Goal: Information Seeking & Learning: Learn about a topic

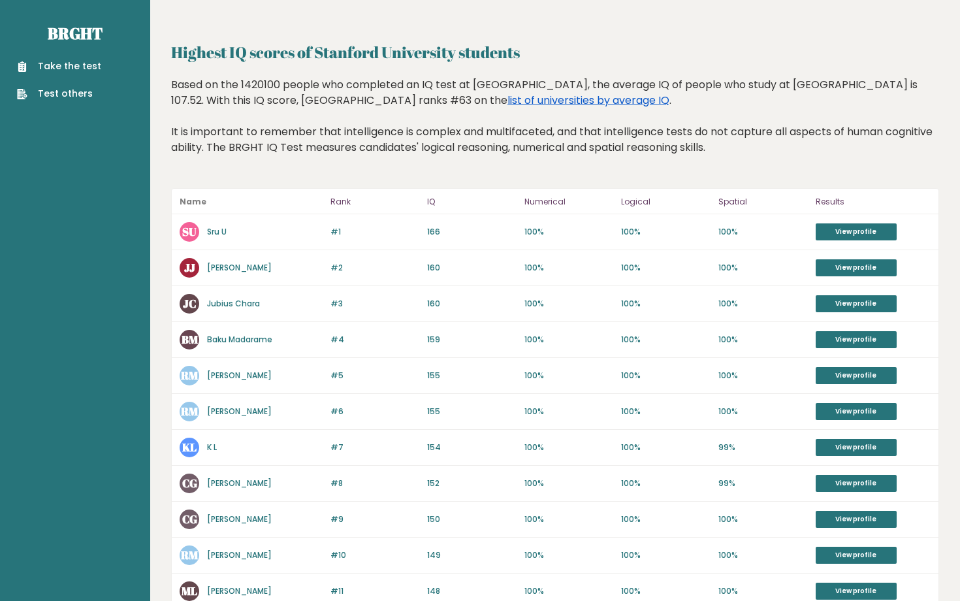
click at [507, 104] on link "list of universities by average IQ" at bounding box center [588, 100] width 162 height 15
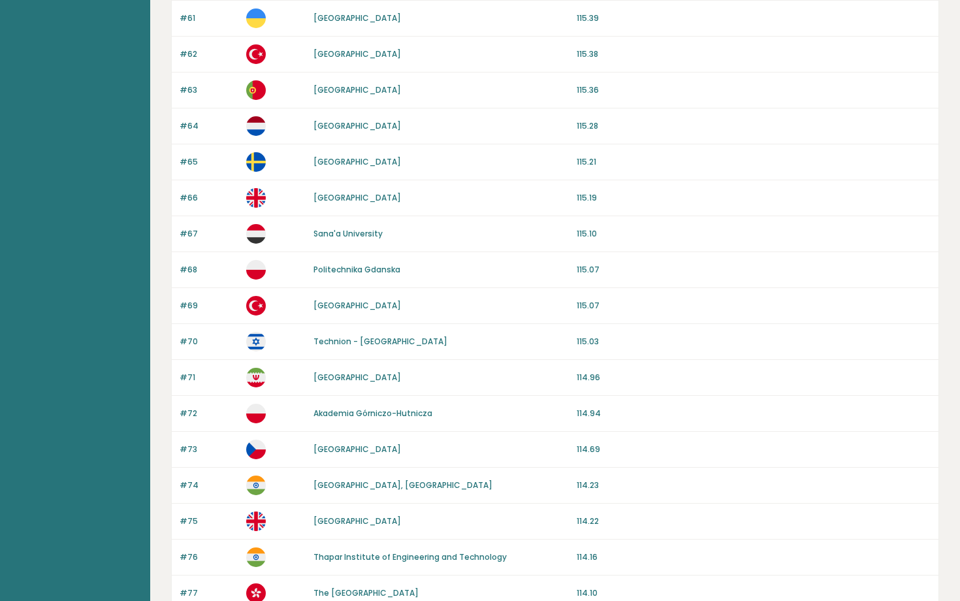
scroll to position [1099, 0]
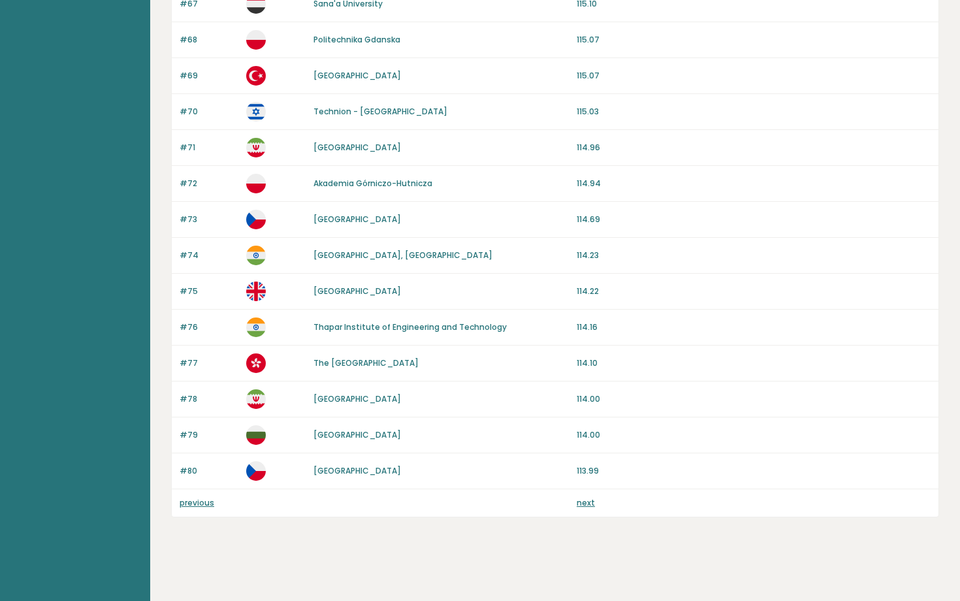
click at [584, 503] on link "next" at bounding box center [586, 502] width 18 height 11
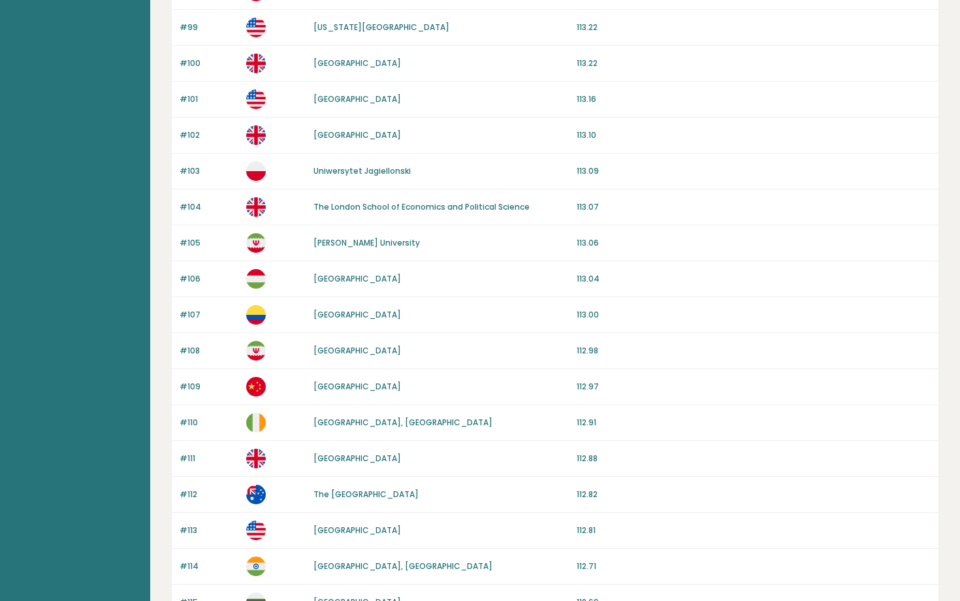
scroll to position [1095, 0]
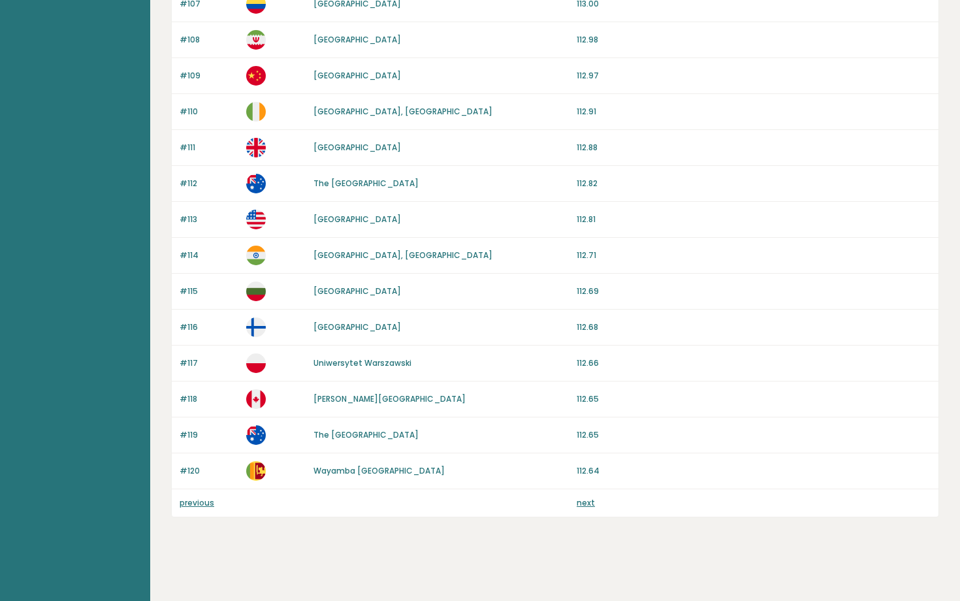
click at [585, 503] on link "next" at bounding box center [586, 502] width 18 height 11
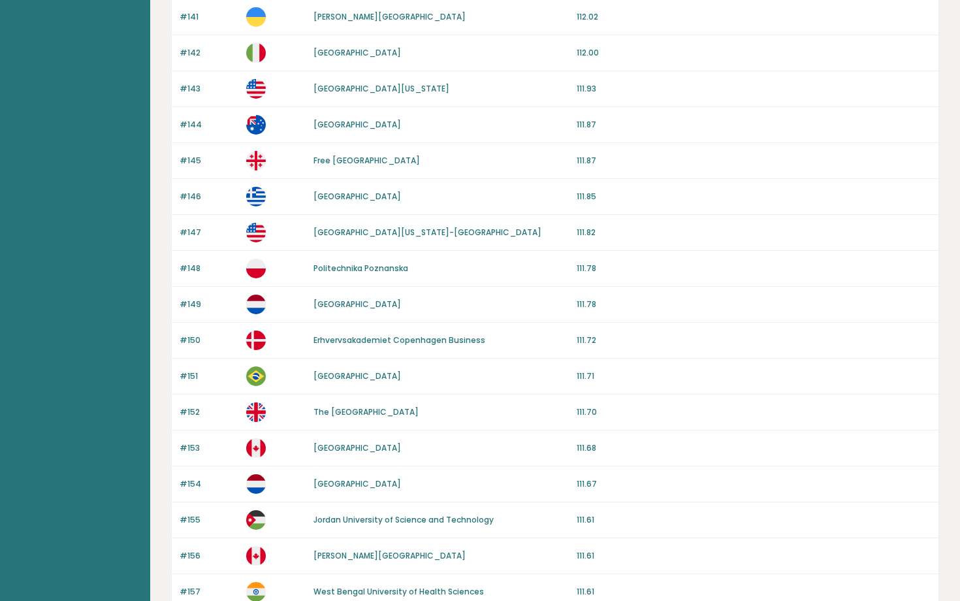
scroll to position [1095, 0]
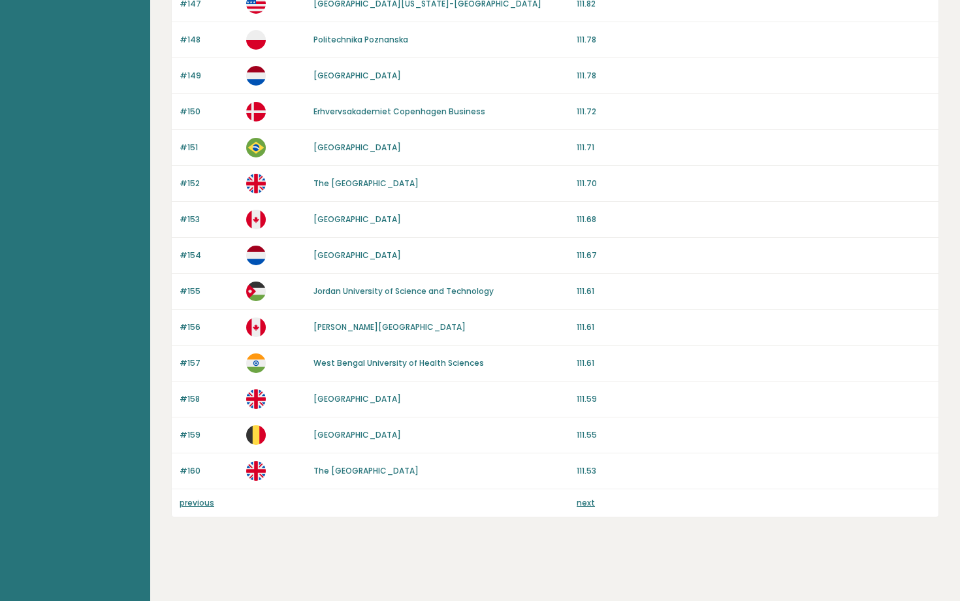
click at [585, 500] on link "next" at bounding box center [586, 502] width 18 height 11
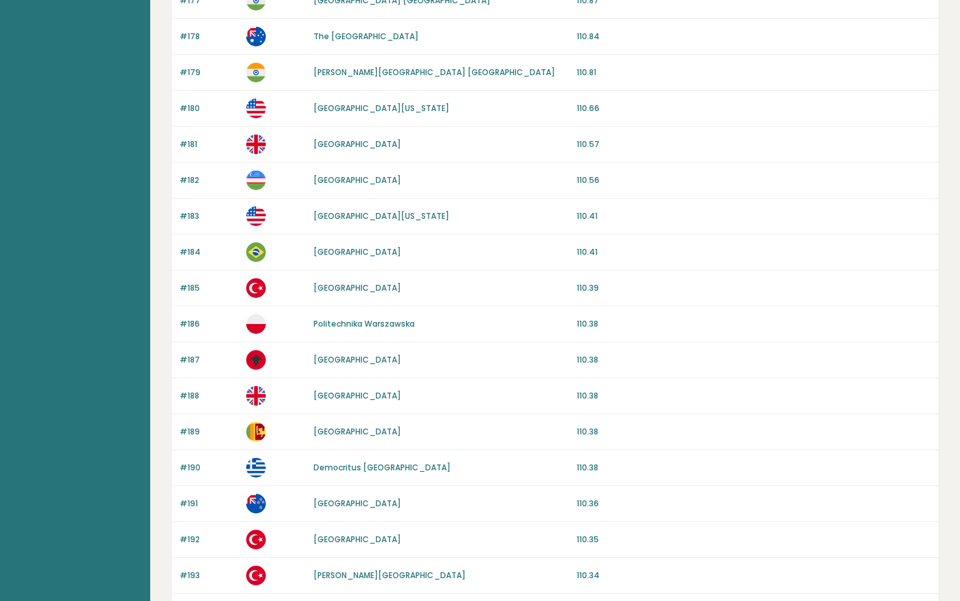
scroll to position [1095, 0]
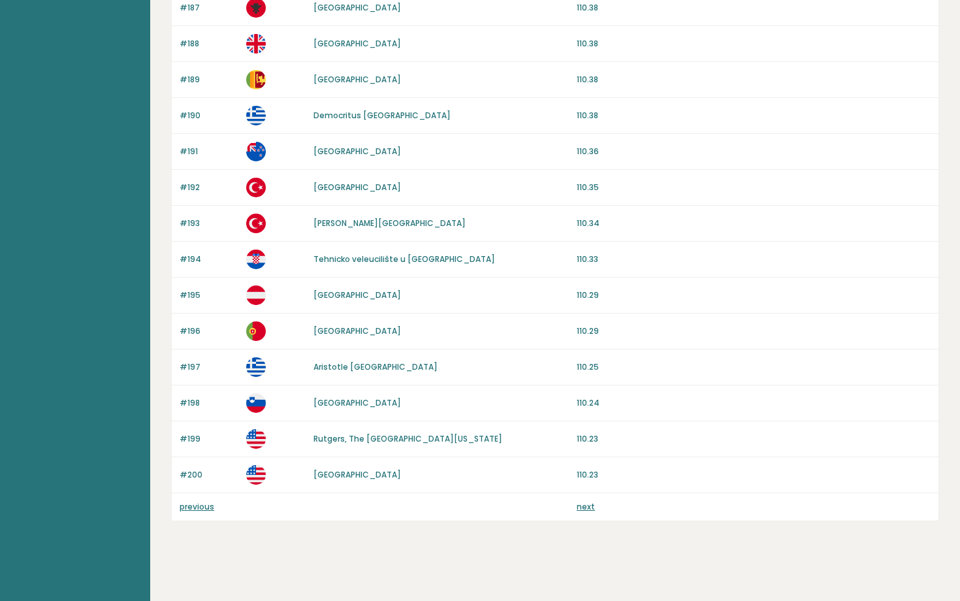
click at [586, 493] on div "previous next" at bounding box center [555, 506] width 767 height 27
click at [586, 505] on link "next" at bounding box center [586, 506] width 18 height 11
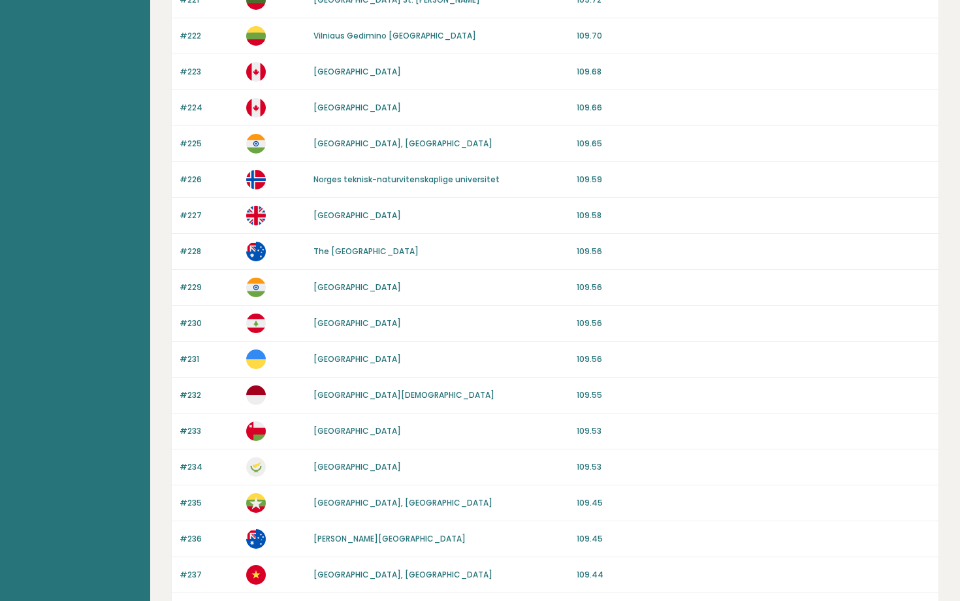
scroll to position [1095, 0]
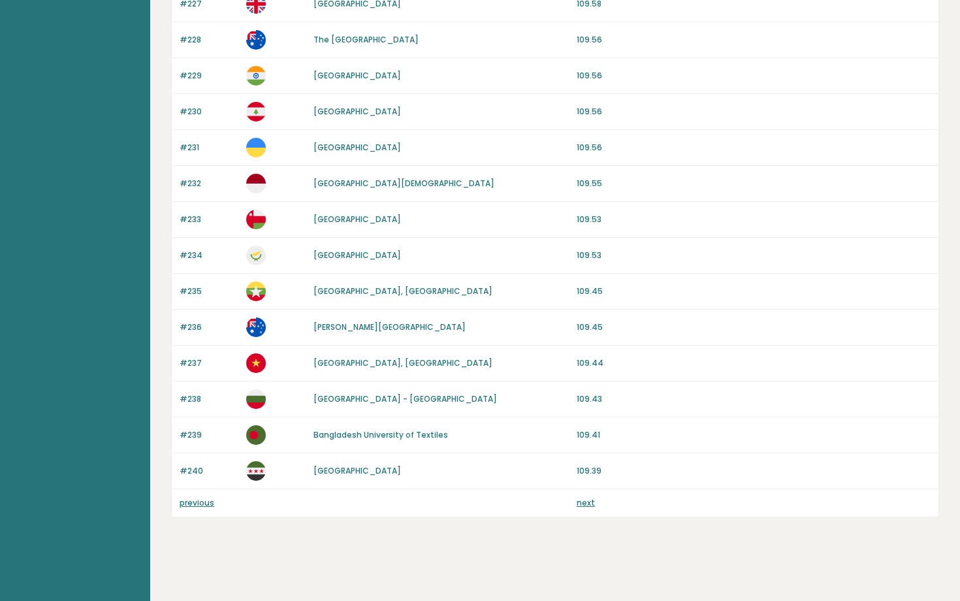
click at [580, 494] on div "previous next" at bounding box center [555, 502] width 767 height 27
click at [587, 504] on link "next" at bounding box center [586, 502] width 18 height 11
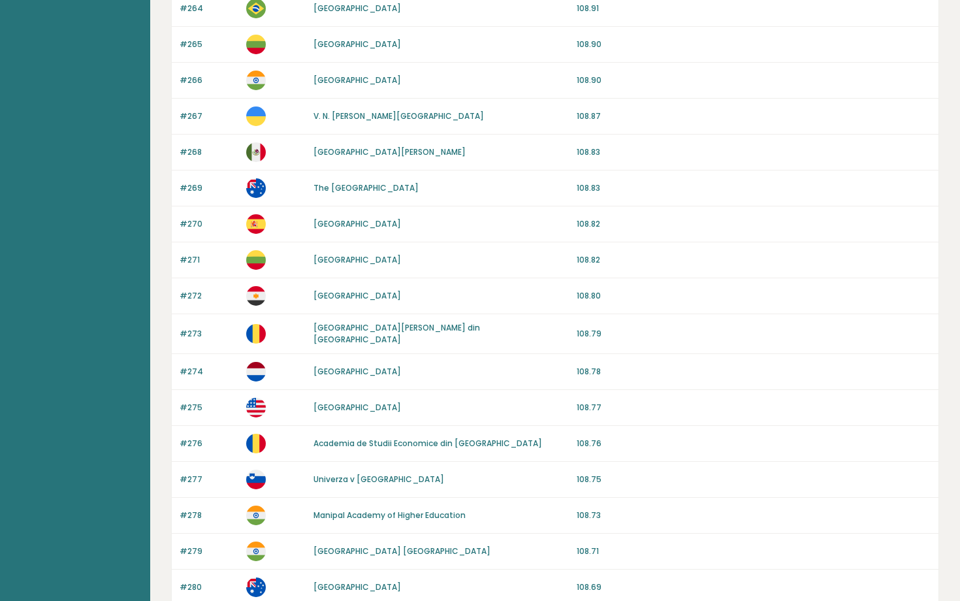
scroll to position [1099, 0]
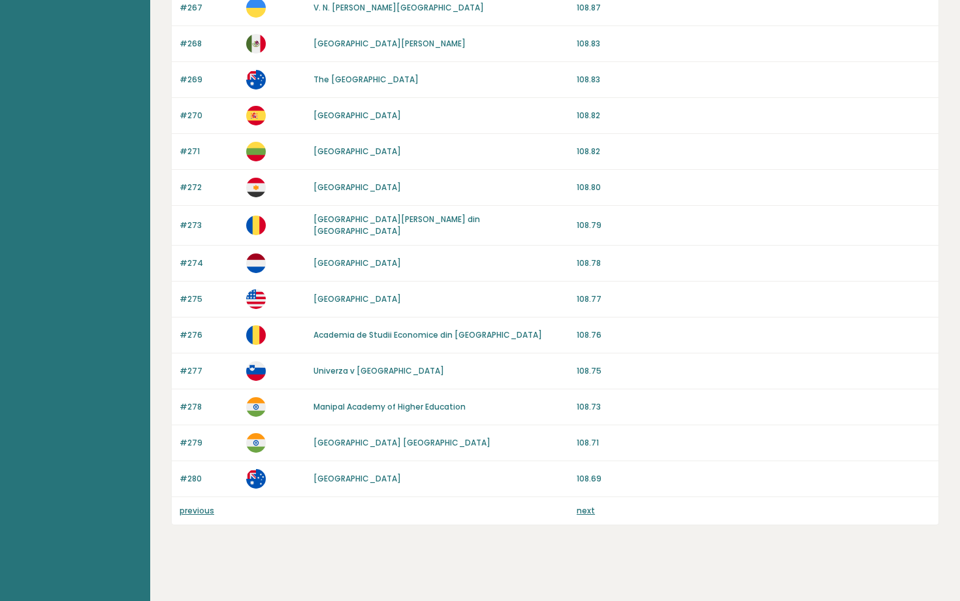
click at [585, 505] on link "next" at bounding box center [586, 510] width 18 height 11
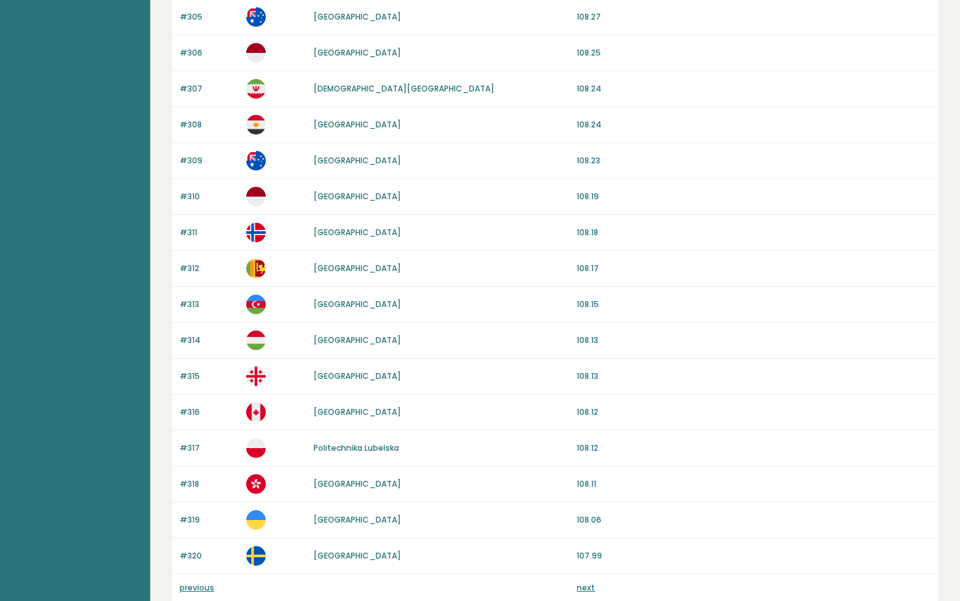
scroll to position [1095, 0]
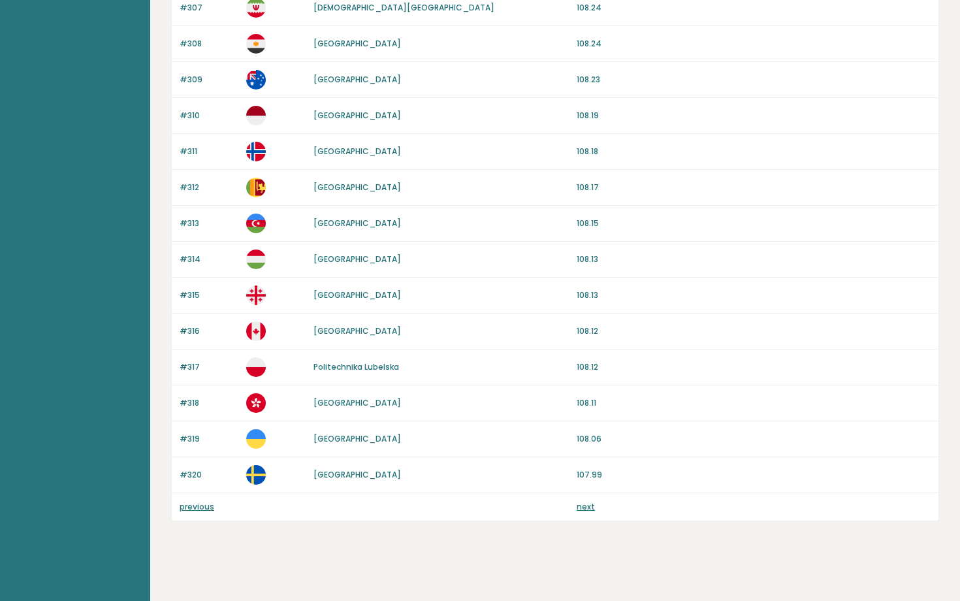
click at [585, 503] on link "next" at bounding box center [586, 506] width 18 height 11
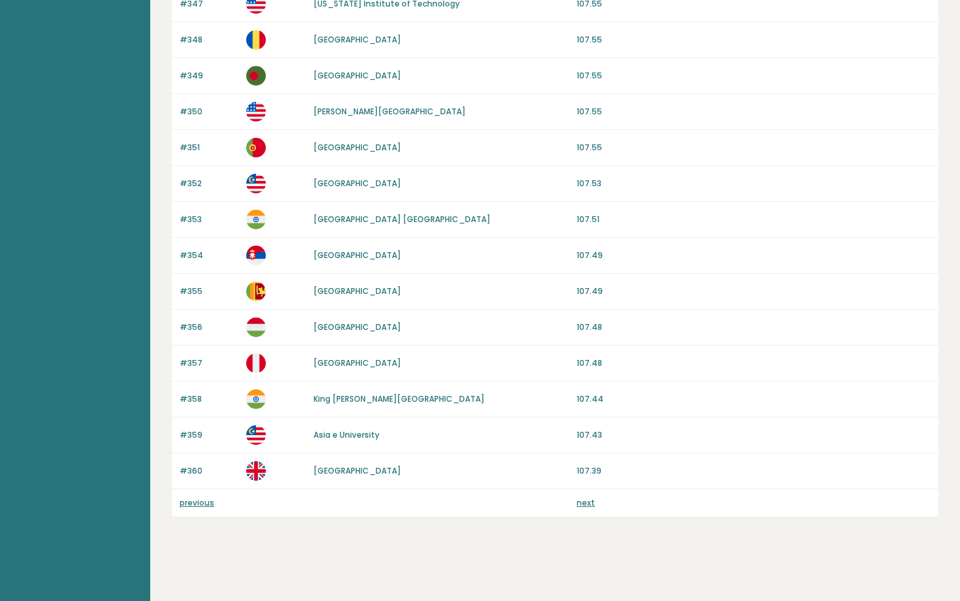
scroll to position [1099, 0]
click at [590, 509] on div "previous next" at bounding box center [555, 502] width 767 height 27
click at [586, 503] on link "next" at bounding box center [586, 502] width 18 height 11
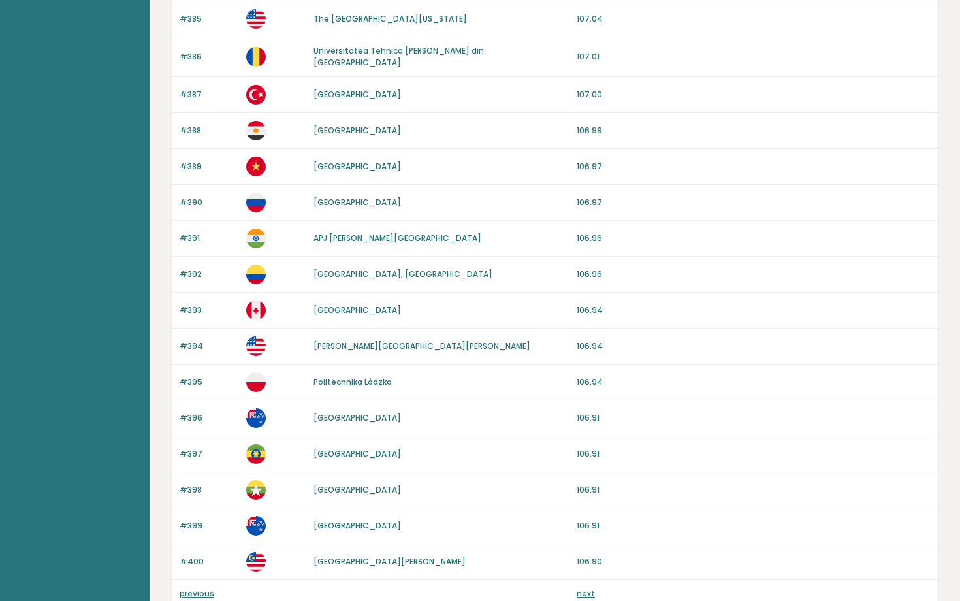
scroll to position [1095, 0]
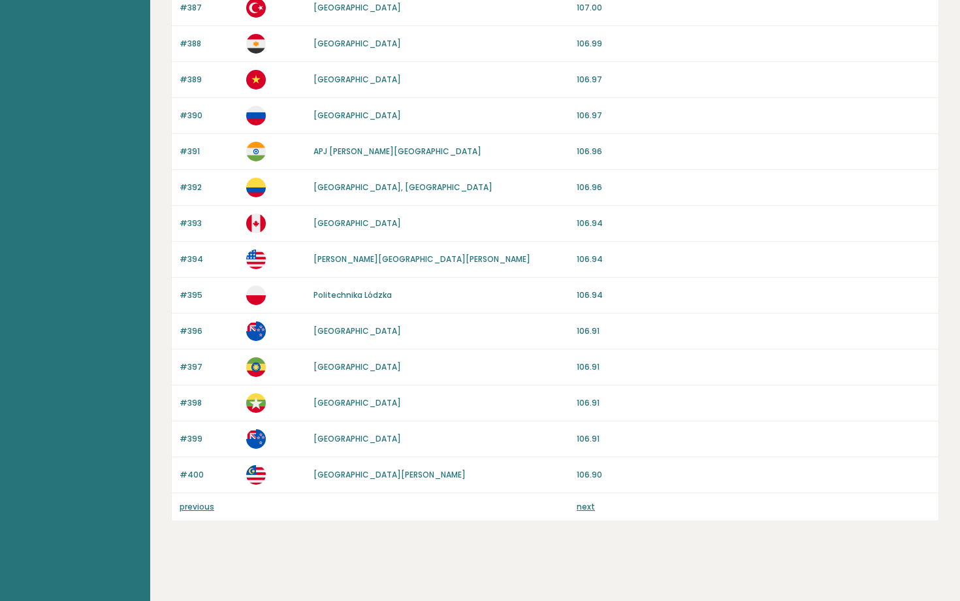
click at [591, 507] on link "next" at bounding box center [586, 506] width 18 height 11
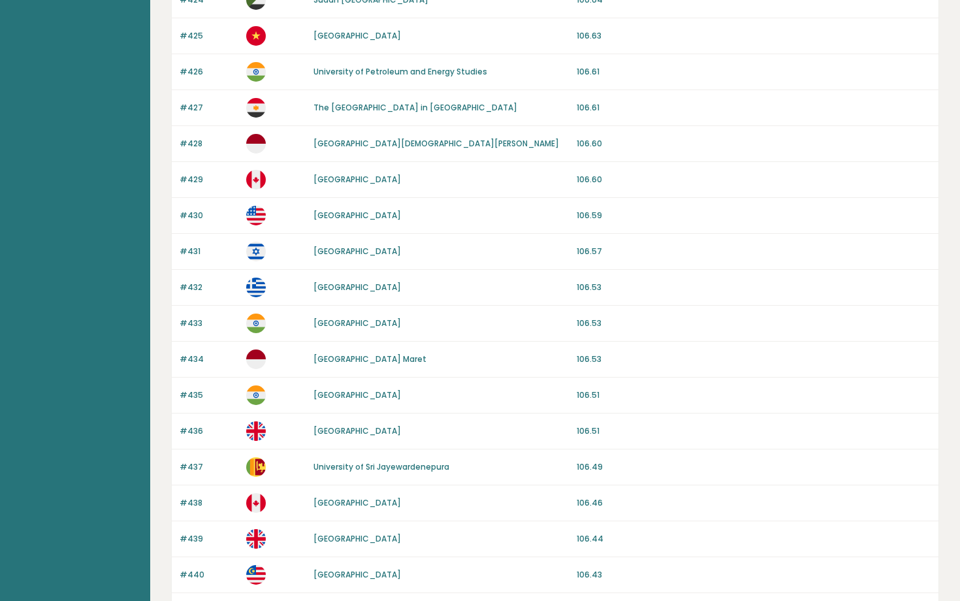
scroll to position [1095, 0]
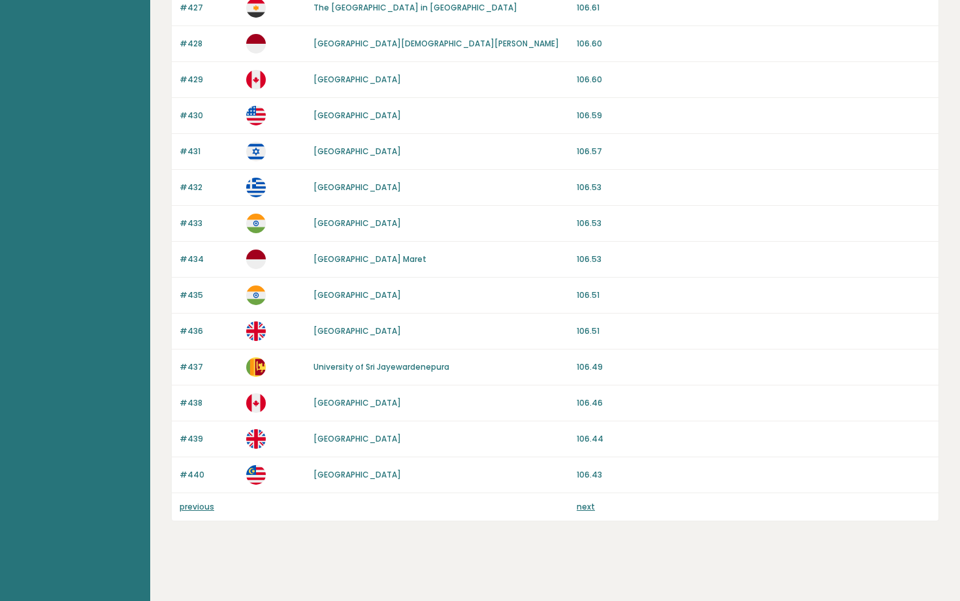
click at [583, 505] on link "next" at bounding box center [586, 506] width 18 height 11
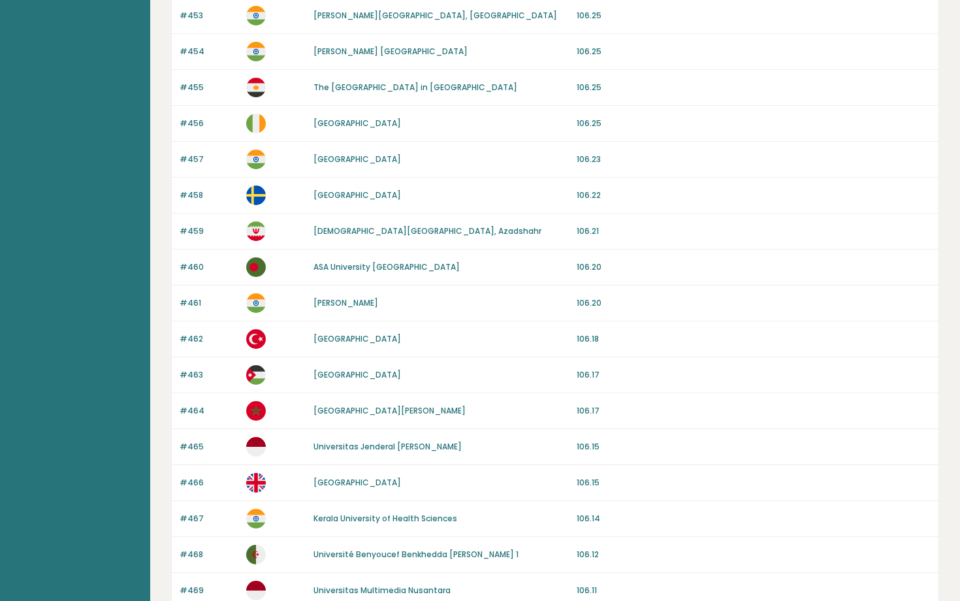
scroll to position [1095, 0]
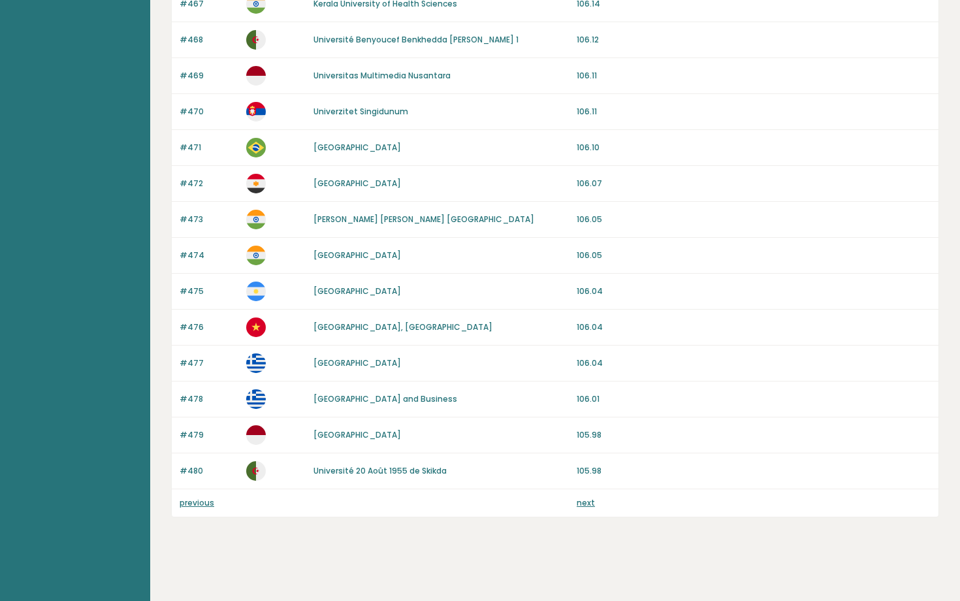
click at [588, 503] on link "next" at bounding box center [586, 502] width 18 height 11
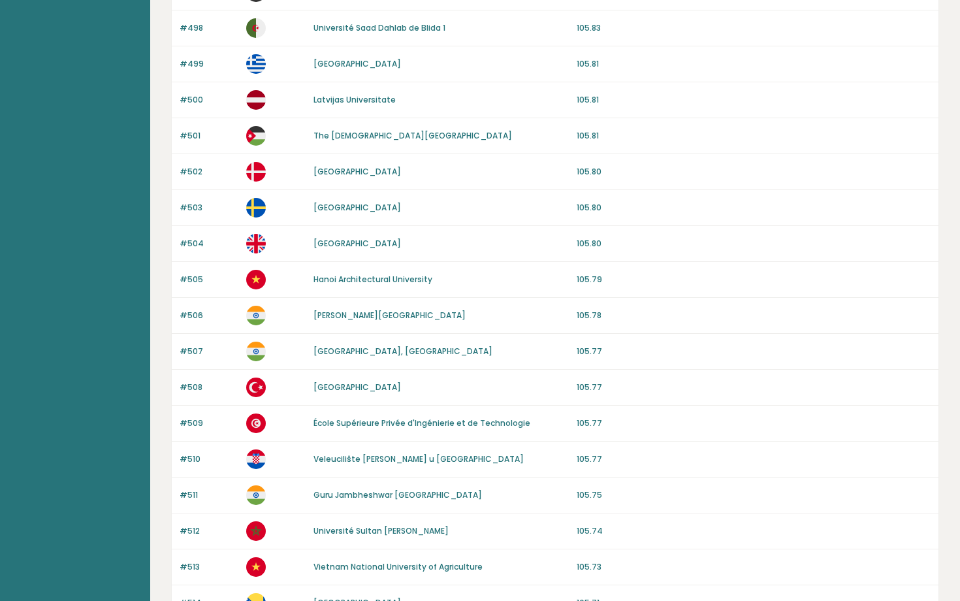
scroll to position [1095, 0]
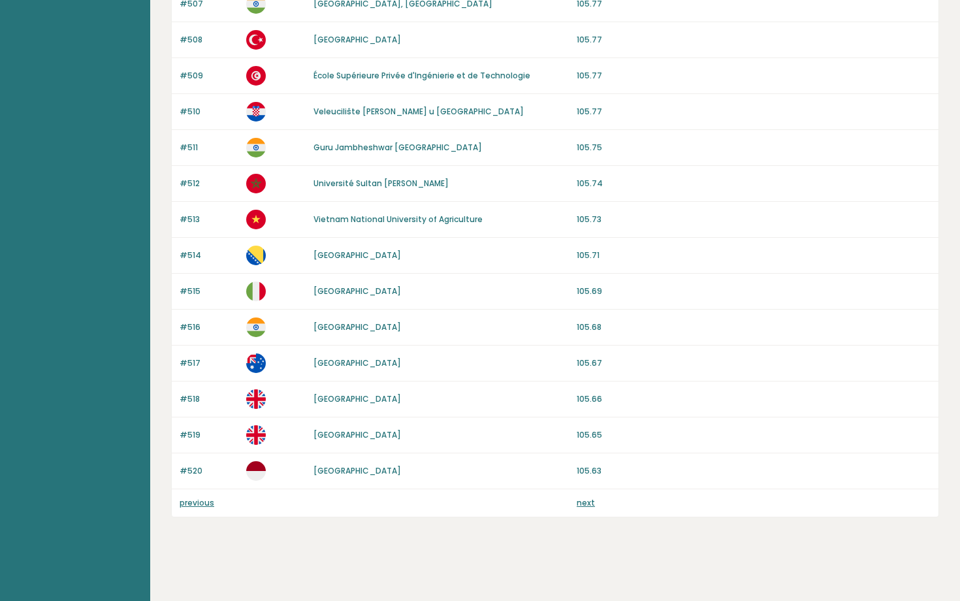
click at [586, 503] on link "next" at bounding box center [586, 502] width 18 height 11
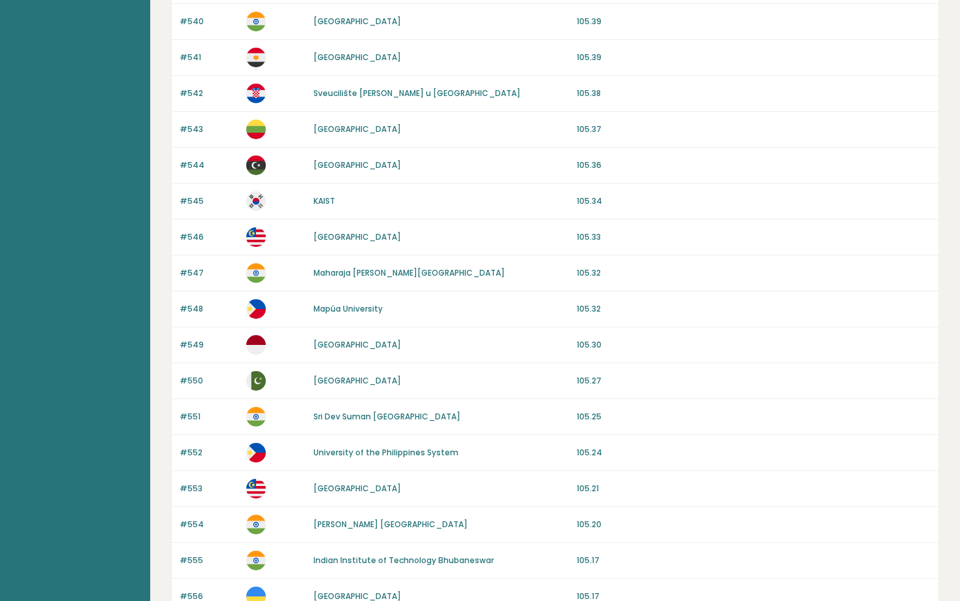
scroll to position [1103, 0]
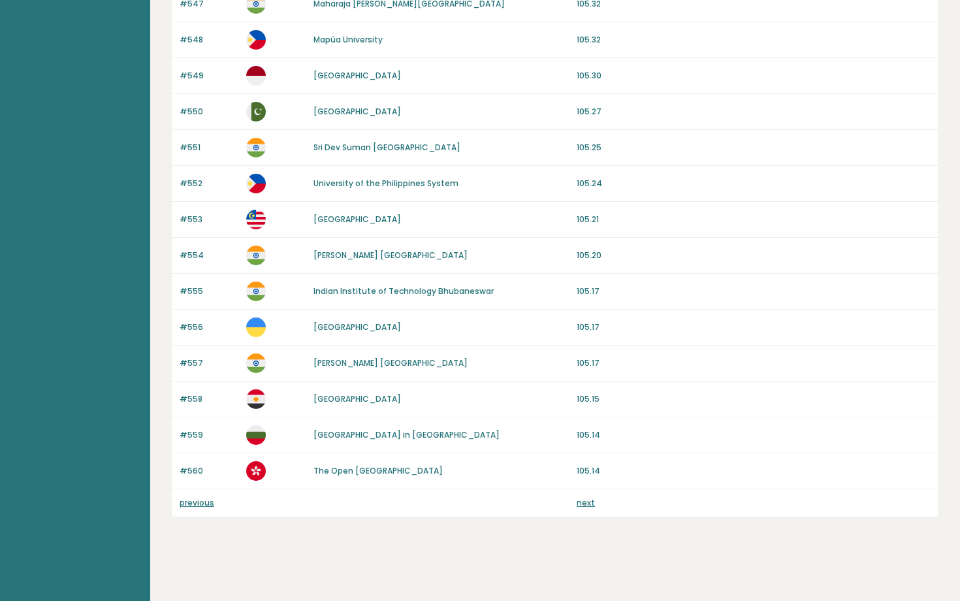
click at [583, 500] on link "next" at bounding box center [586, 502] width 18 height 11
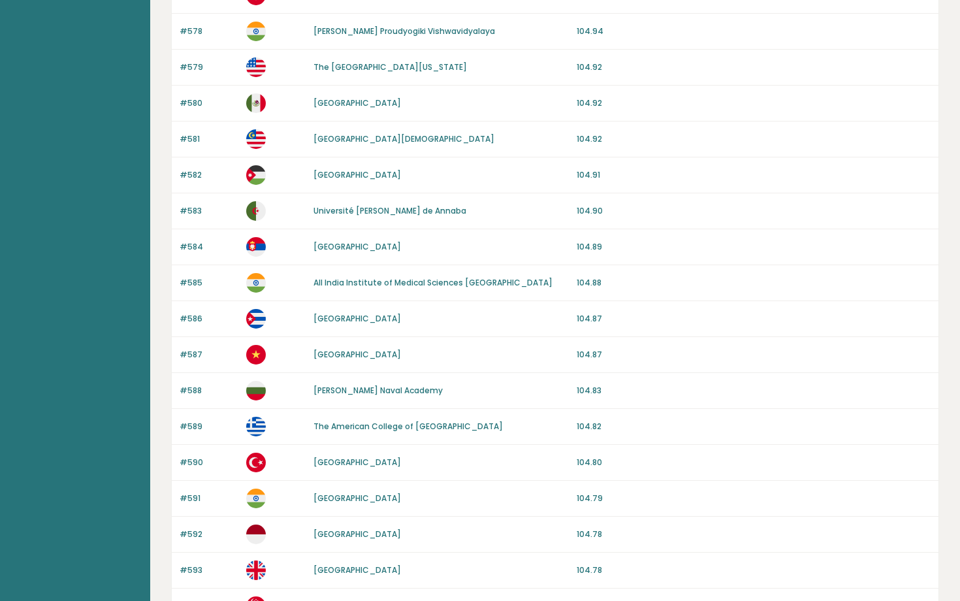
scroll to position [1095, 0]
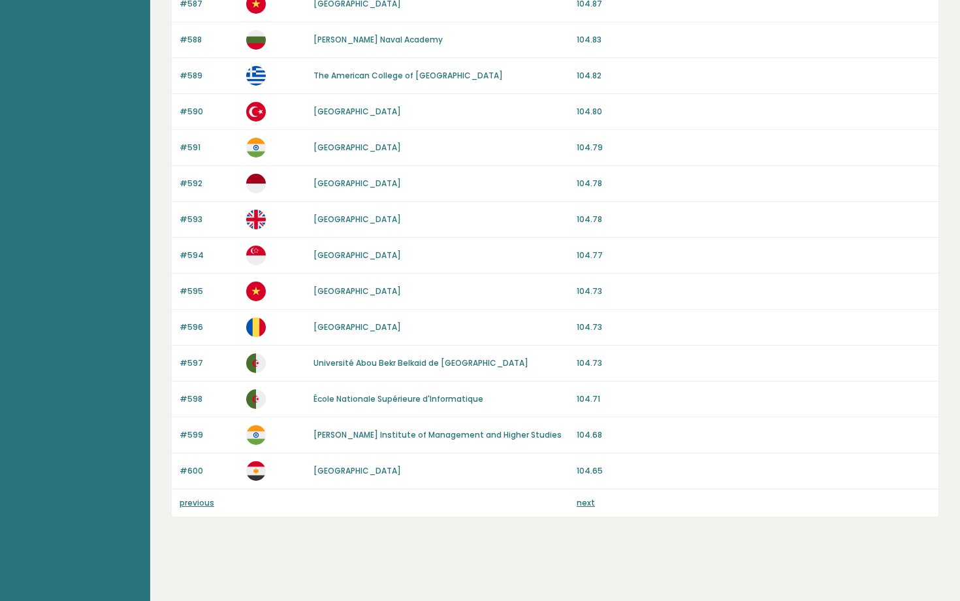
click at [585, 505] on link "next" at bounding box center [586, 502] width 18 height 11
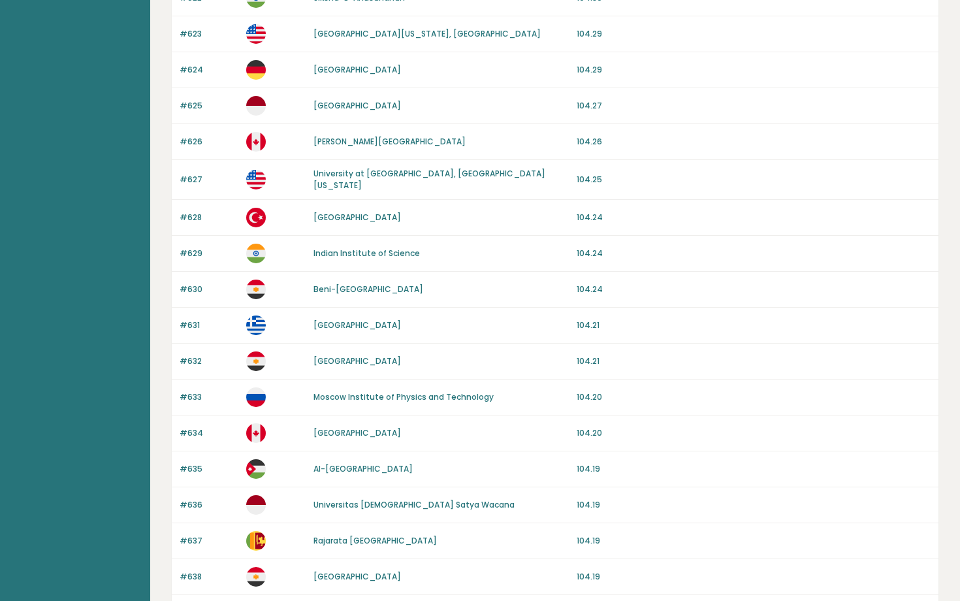
scroll to position [1095, 0]
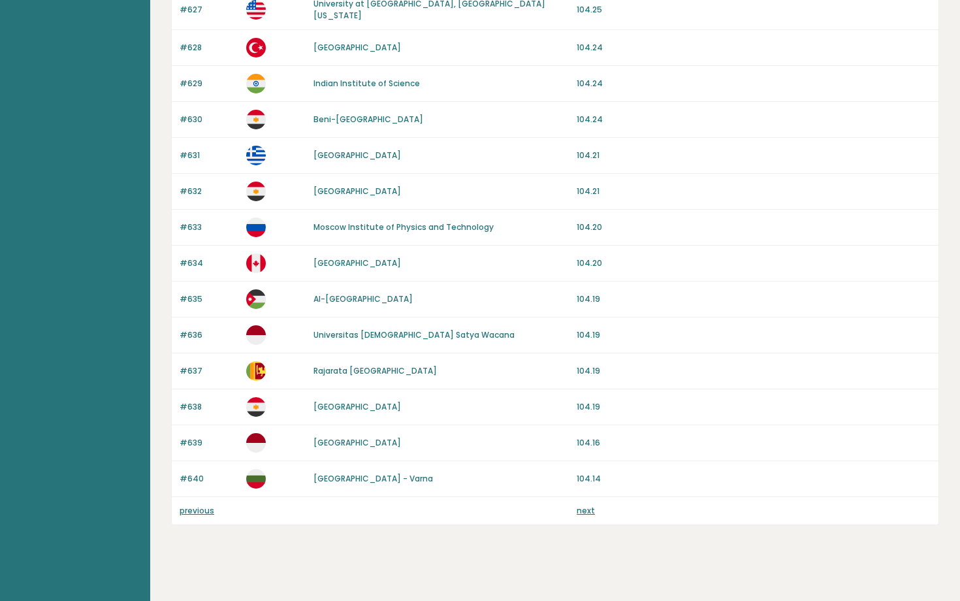
click at [586, 497] on div "previous next" at bounding box center [555, 510] width 767 height 27
click at [585, 509] on div "previous next" at bounding box center [555, 510] width 767 height 27
click at [585, 505] on link "next" at bounding box center [586, 510] width 18 height 11
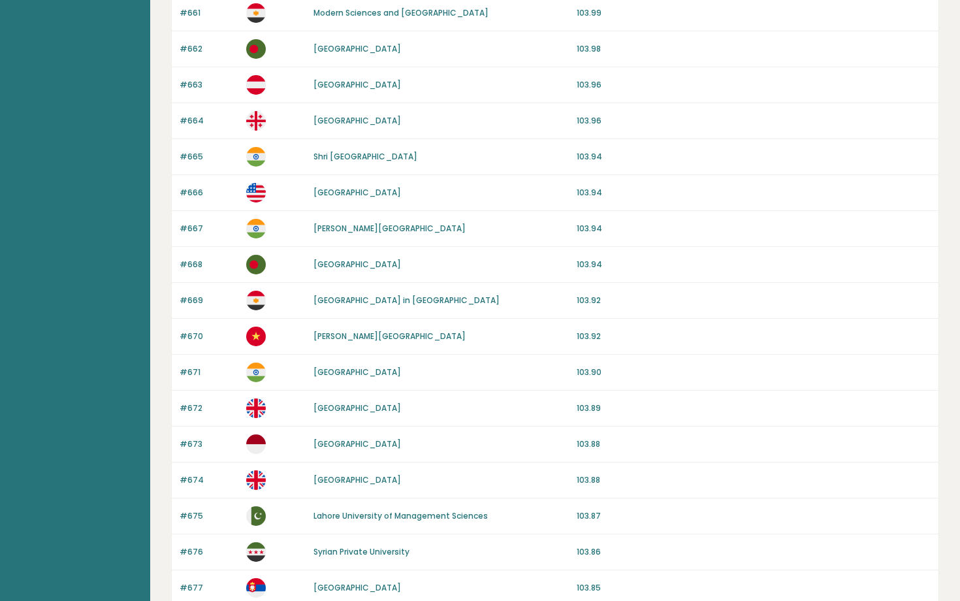
scroll to position [1095, 0]
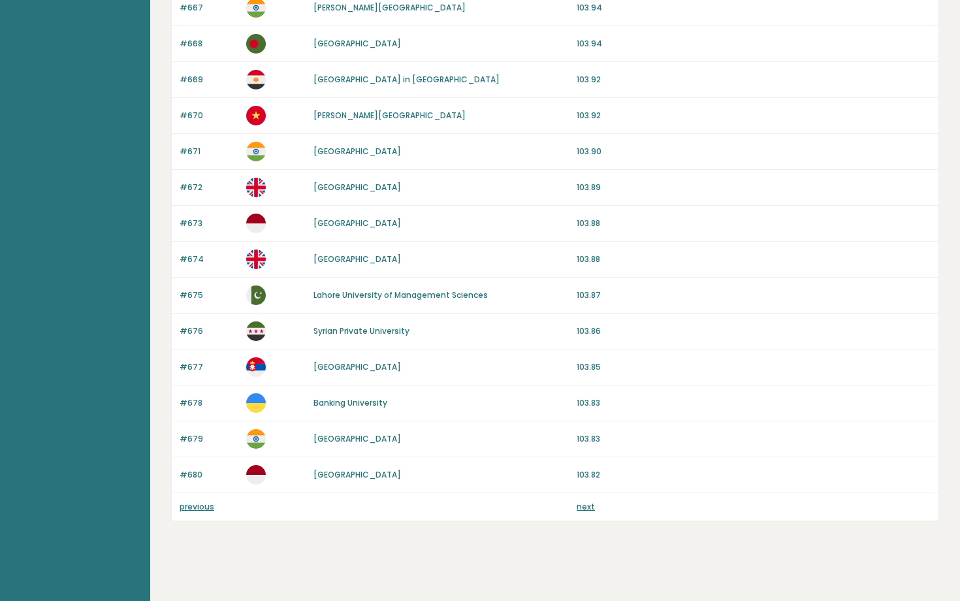
click at [584, 494] on div "previous next" at bounding box center [555, 506] width 767 height 27
click at [582, 507] on link "next" at bounding box center [586, 506] width 18 height 11
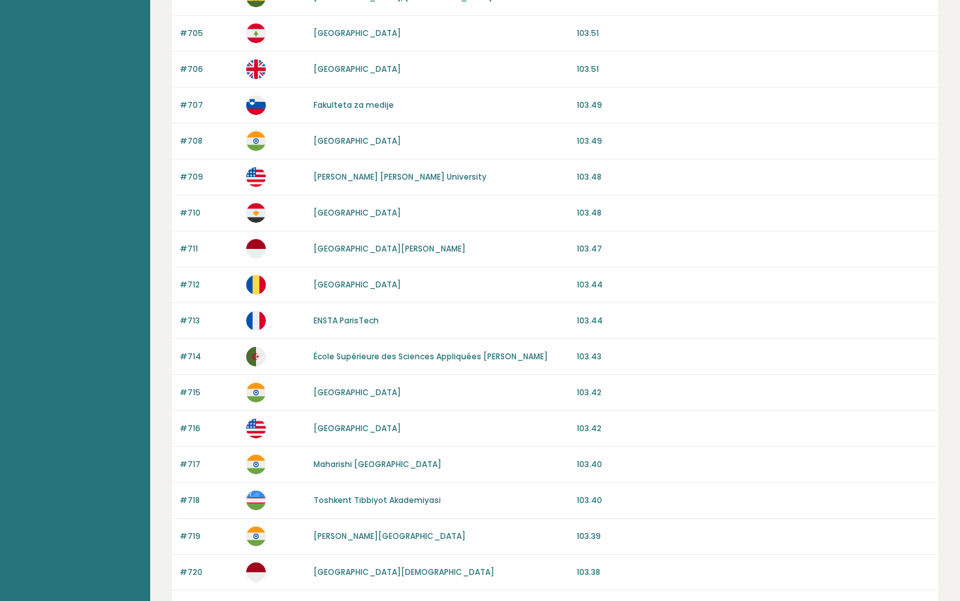
scroll to position [1095, 0]
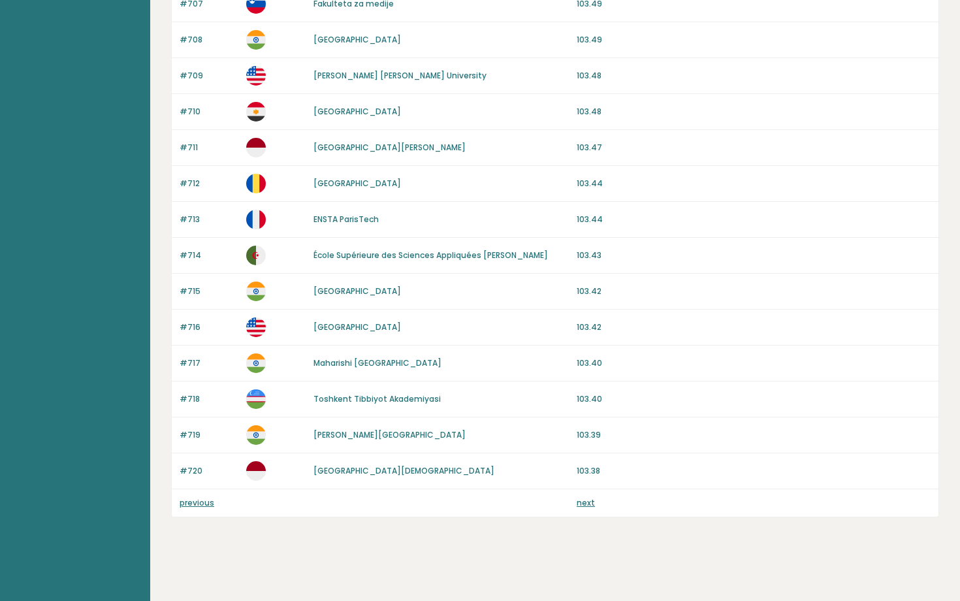
click at [584, 504] on link "next" at bounding box center [586, 502] width 18 height 11
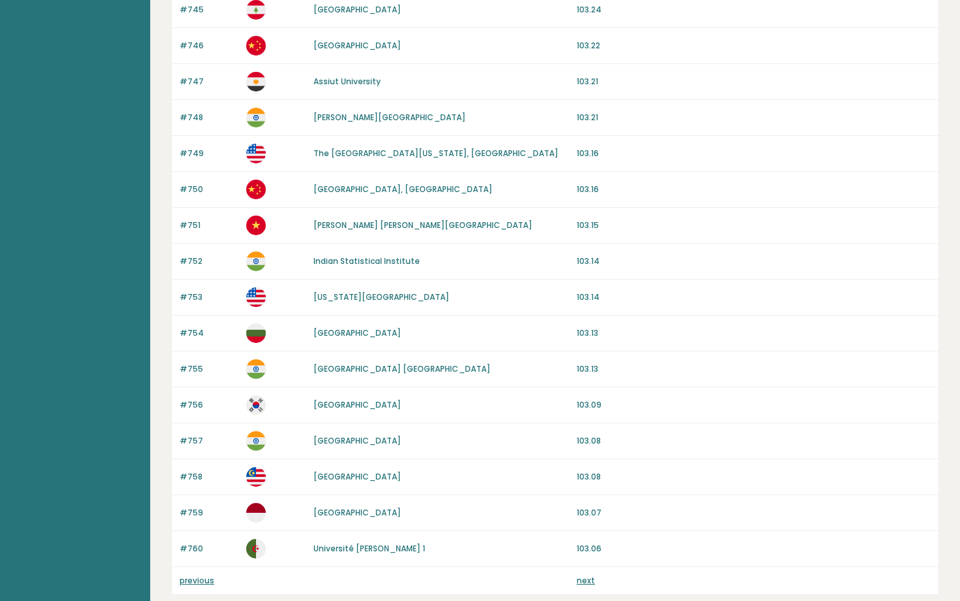
scroll to position [1095, 0]
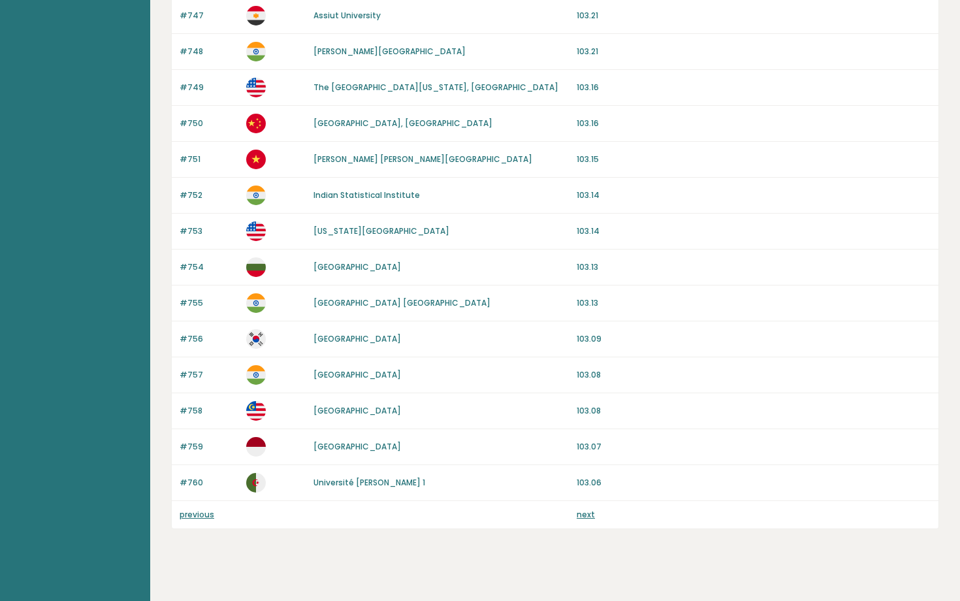
click at [585, 509] on link "next" at bounding box center [586, 514] width 18 height 11
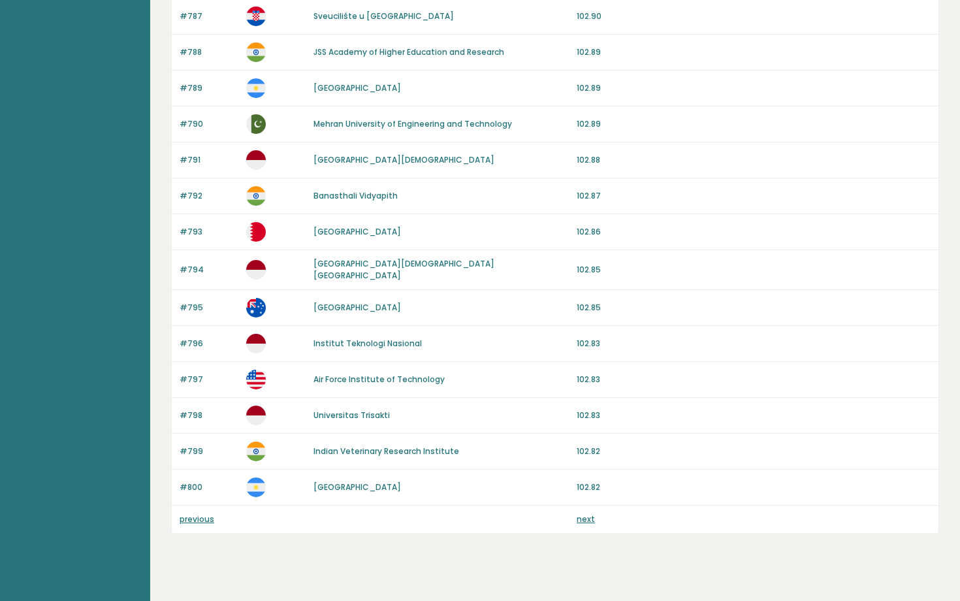
scroll to position [1095, 0]
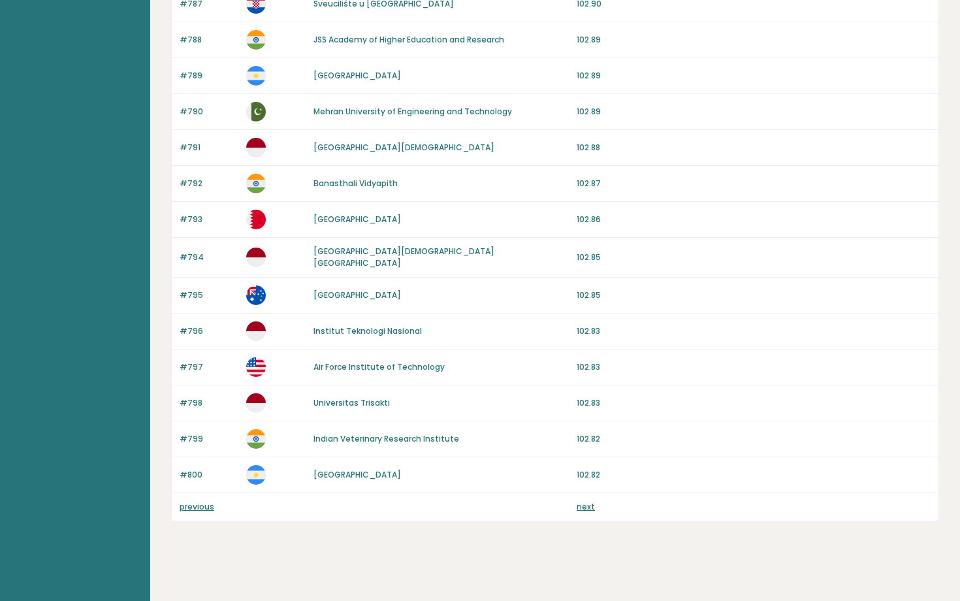
click at [586, 501] on link "next" at bounding box center [586, 506] width 18 height 11
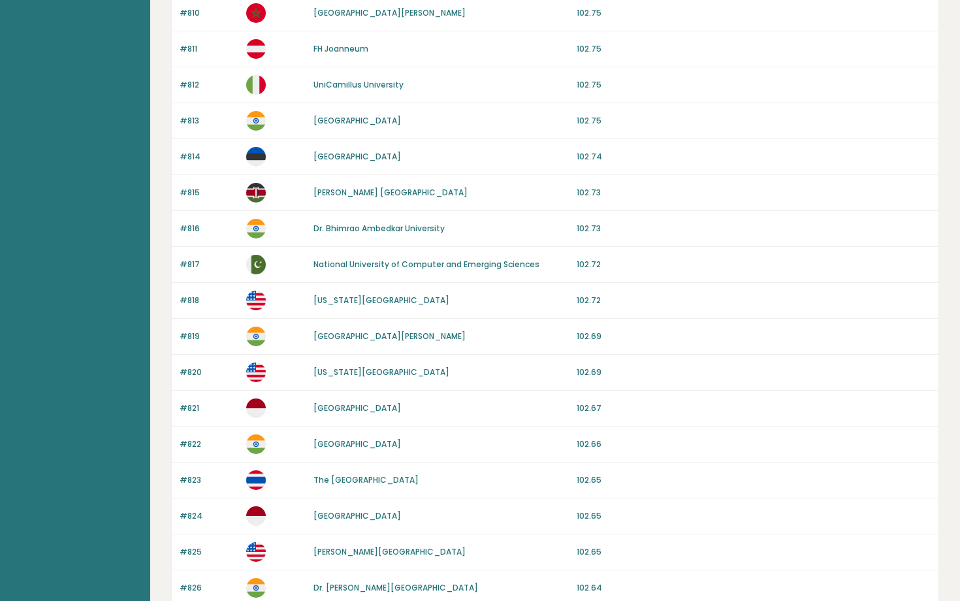
scroll to position [1095, 0]
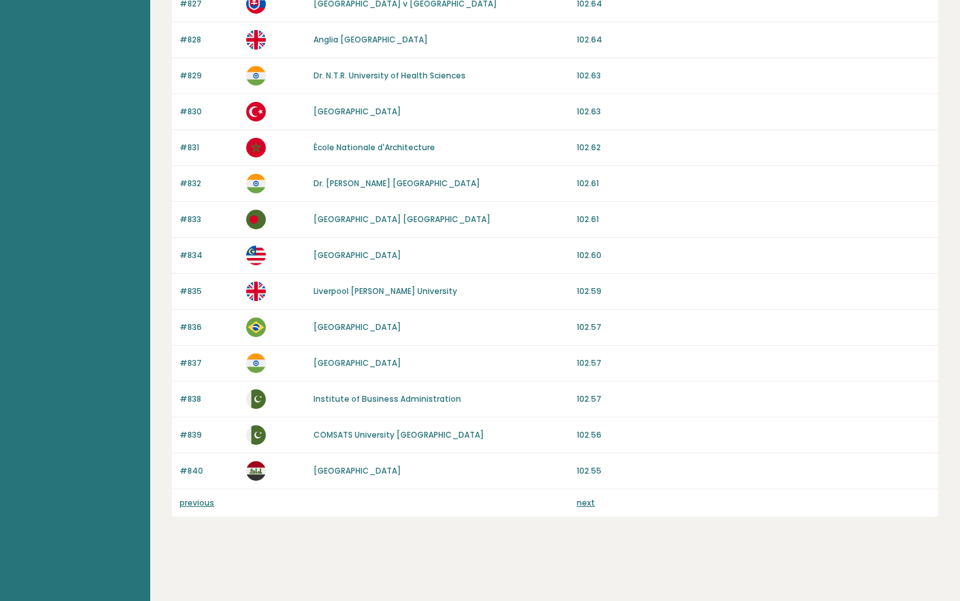
click at [586, 502] on link "next" at bounding box center [586, 502] width 18 height 11
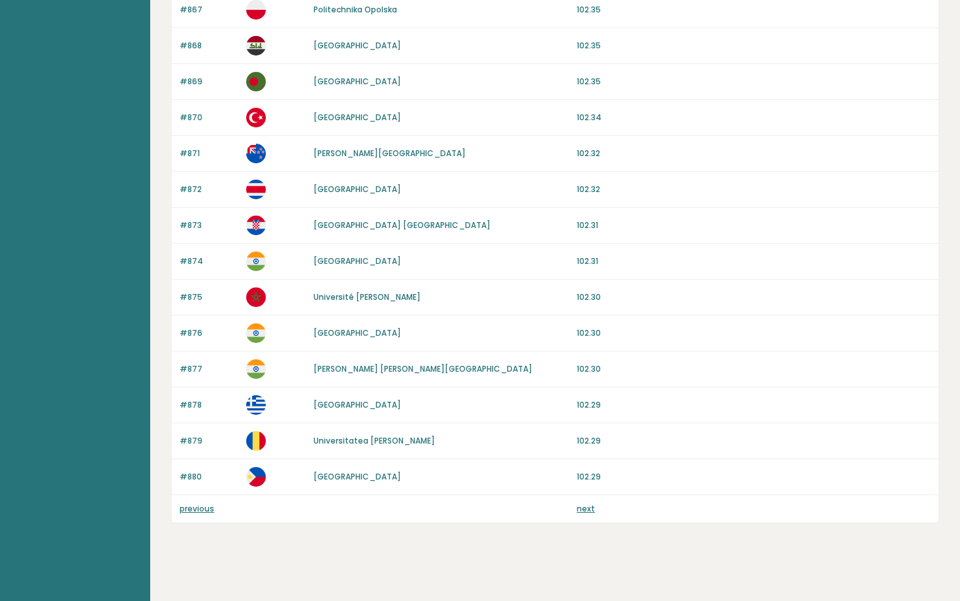
scroll to position [1095, 0]
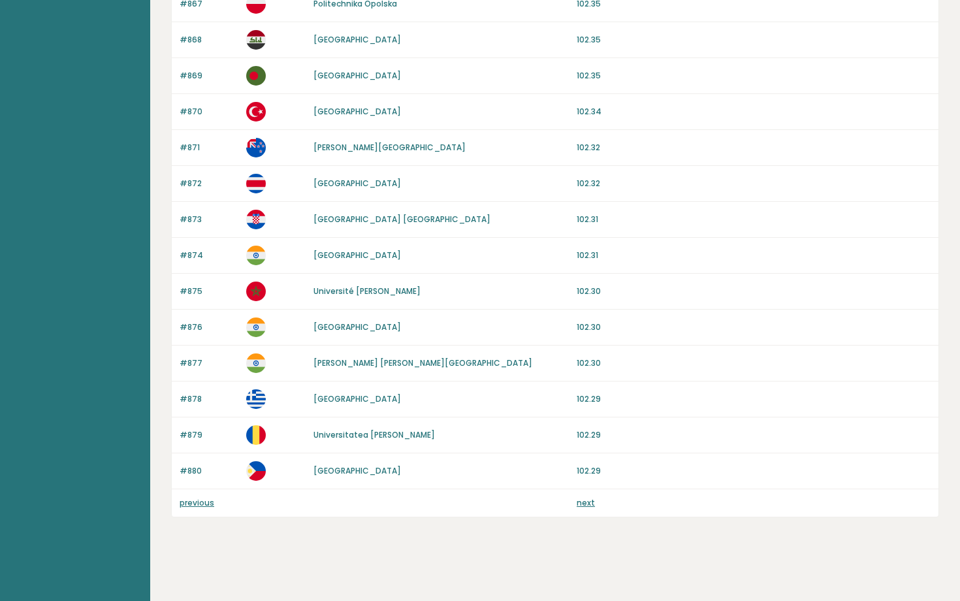
click at [584, 500] on link "next" at bounding box center [586, 502] width 18 height 11
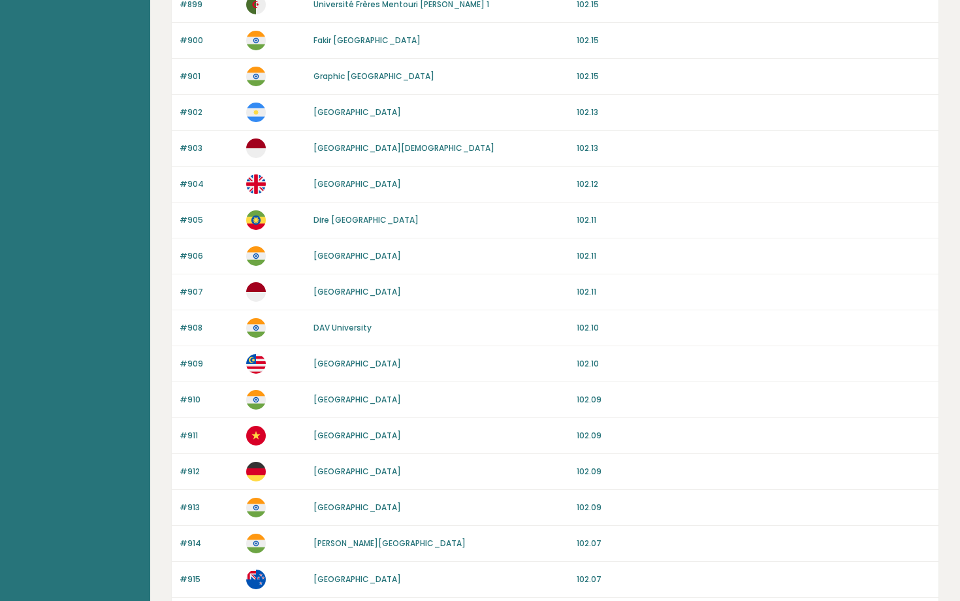
scroll to position [1095, 0]
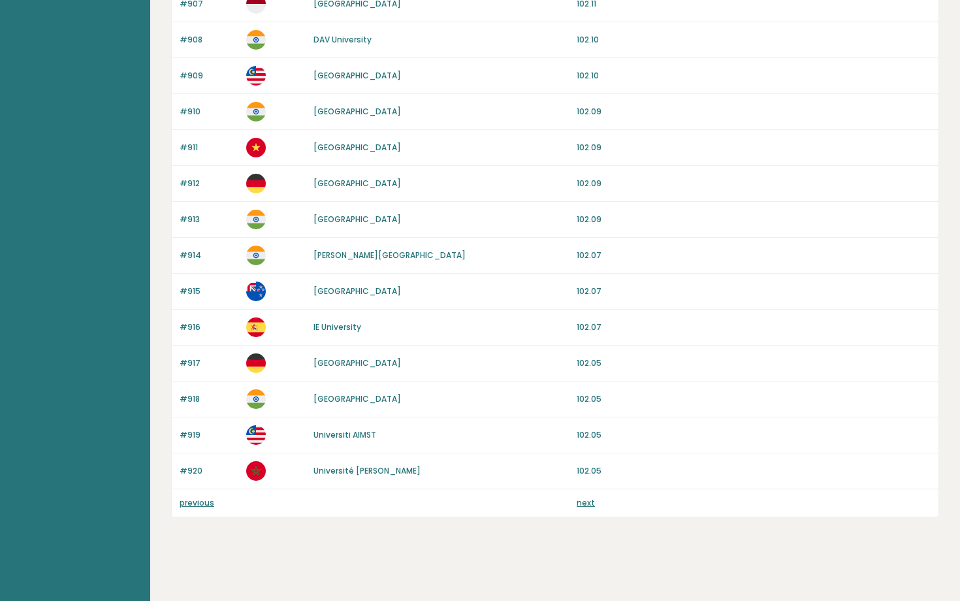
click at [586, 497] on link "next" at bounding box center [586, 502] width 18 height 11
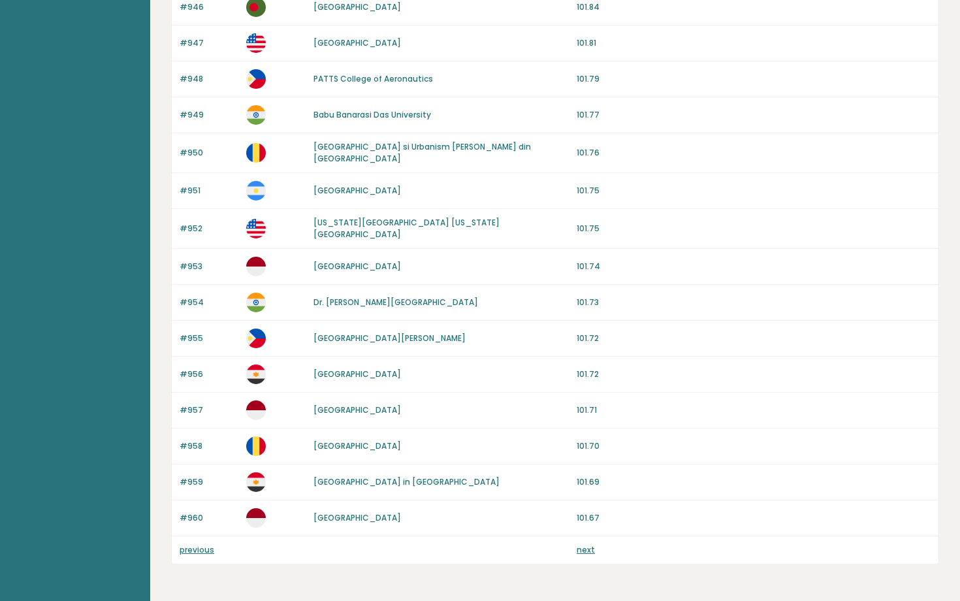
scroll to position [1095, 0]
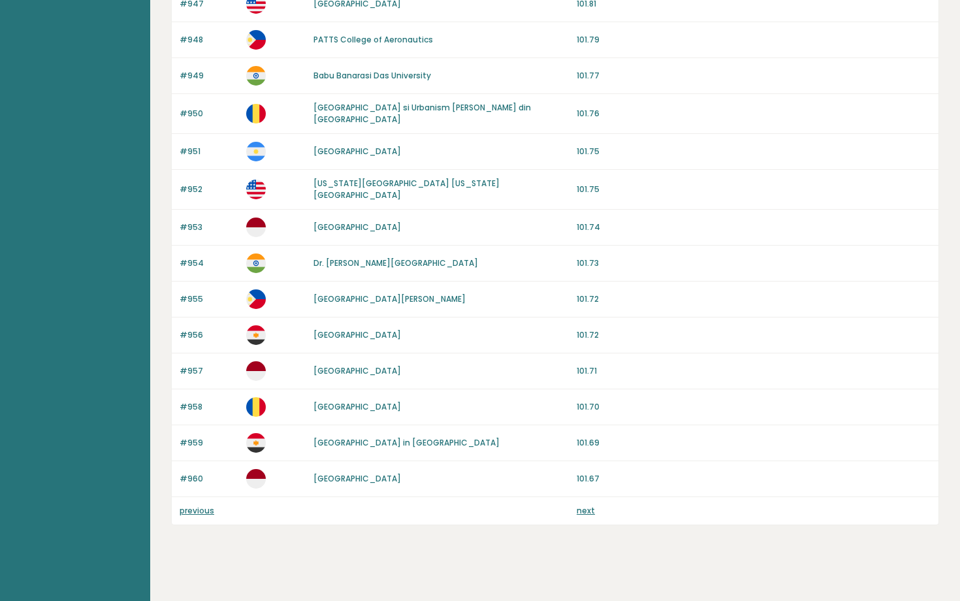
click at [585, 506] on link "next" at bounding box center [586, 510] width 18 height 11
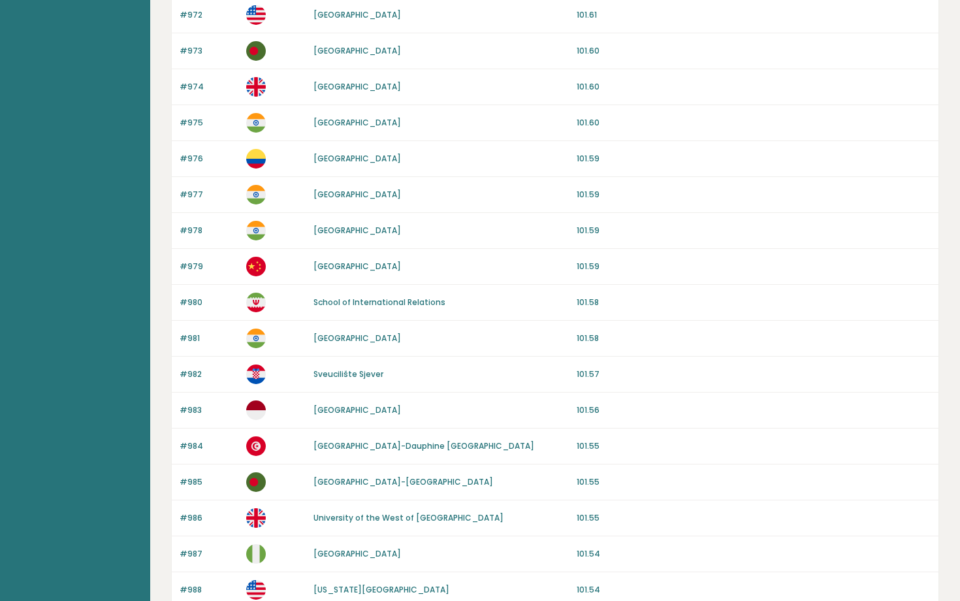
scroll to position [1095, 0]
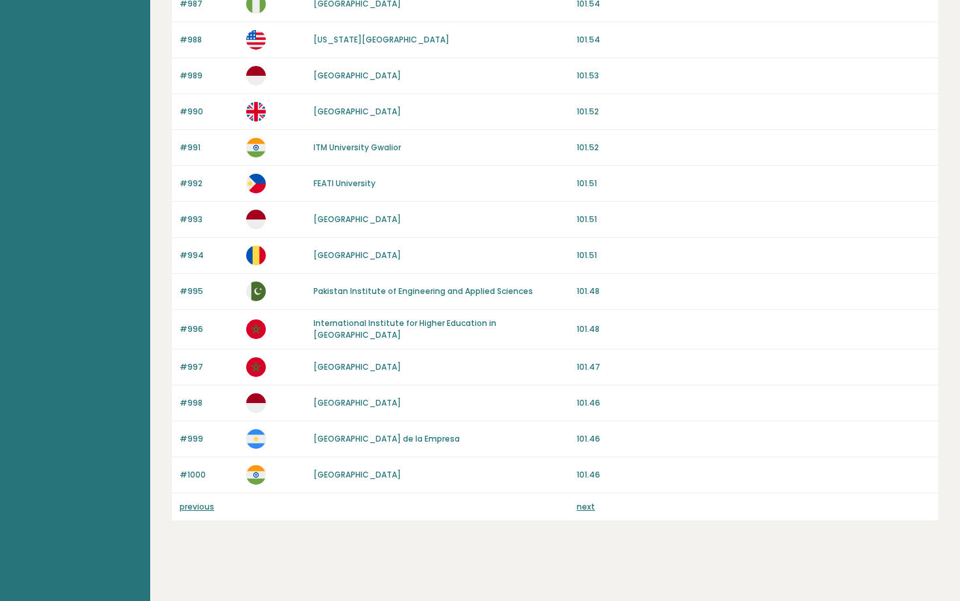
click at [583, 501] on link "next" at bounding box center [586, 506] width 18 height 11
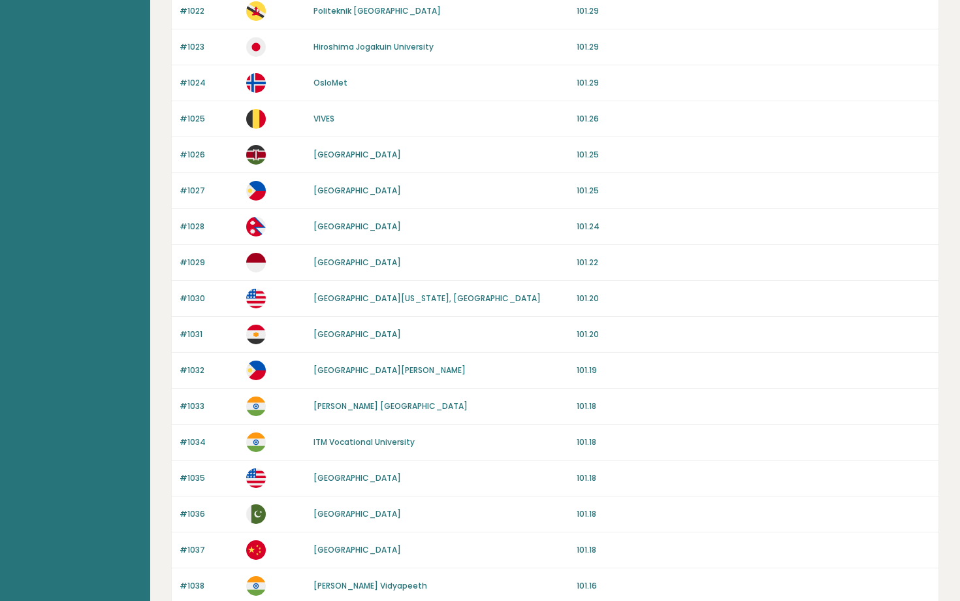
scroll to position [1095, 0]
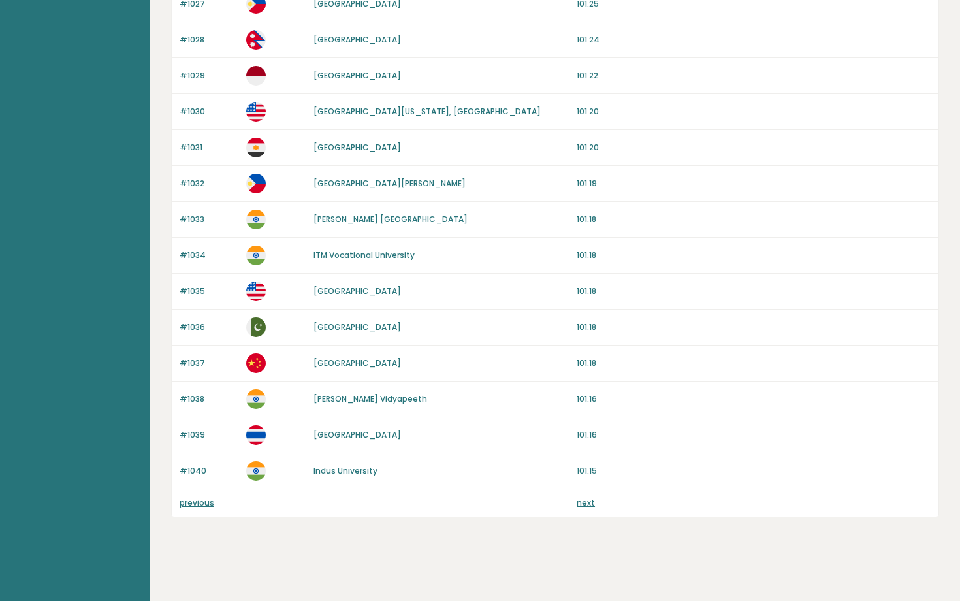
click at [581, 498] on link "next" at bounding box center [586, 502] width 18 height 11
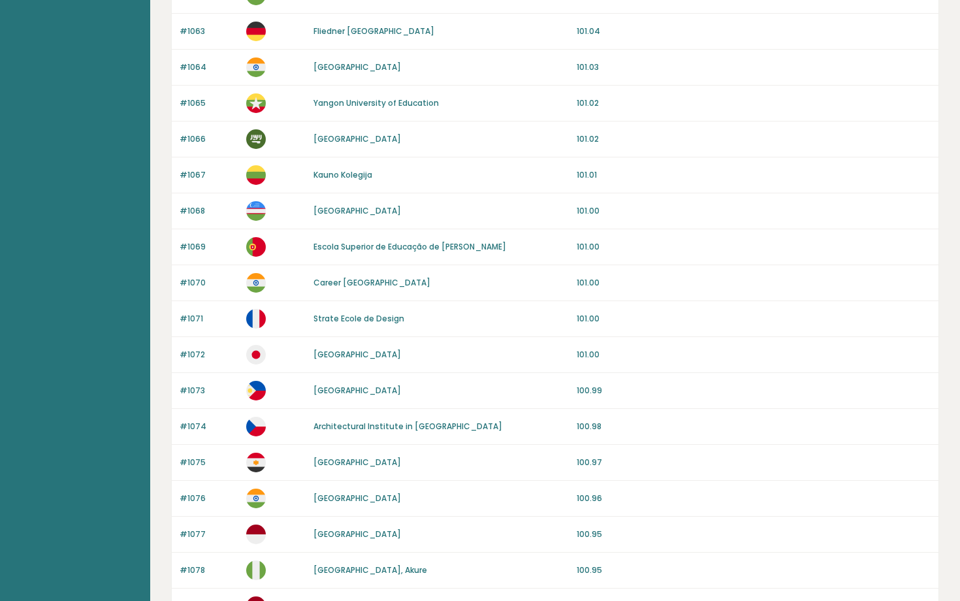
scroll to position [1095, 0]
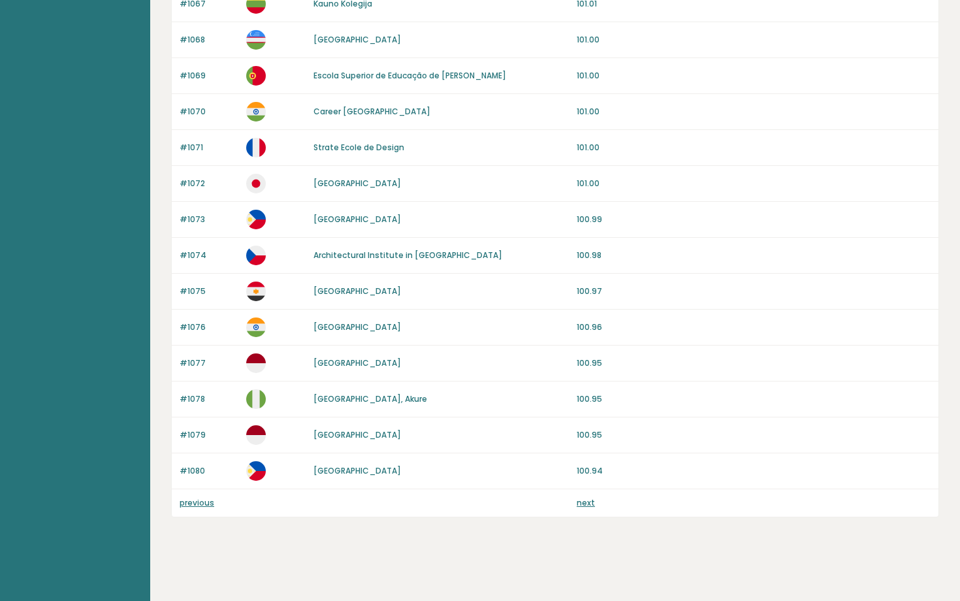
click at [586, 500] on link "next" at bounding box center [586, 502] width 18 height 11
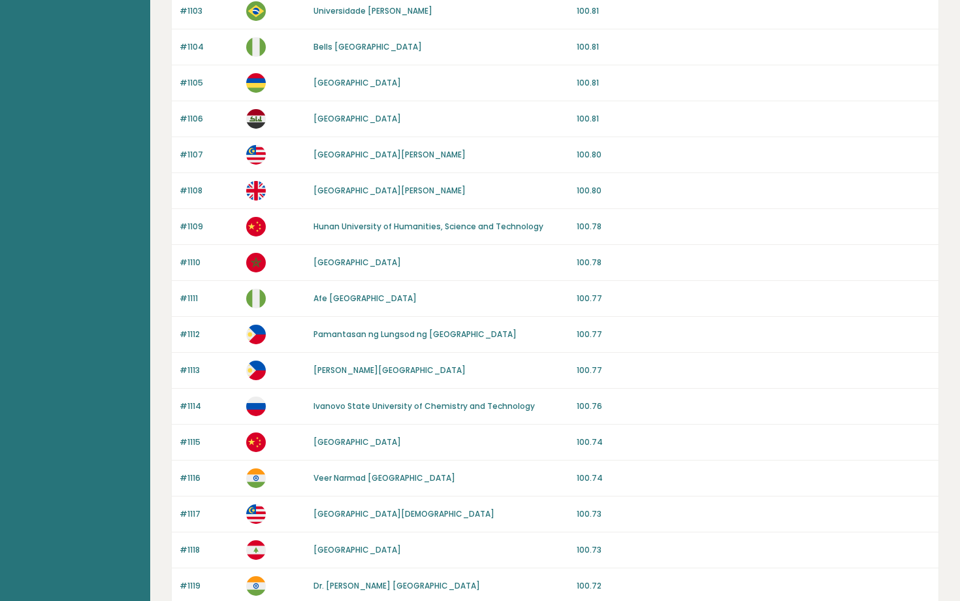
scroll to position [1095, 0]
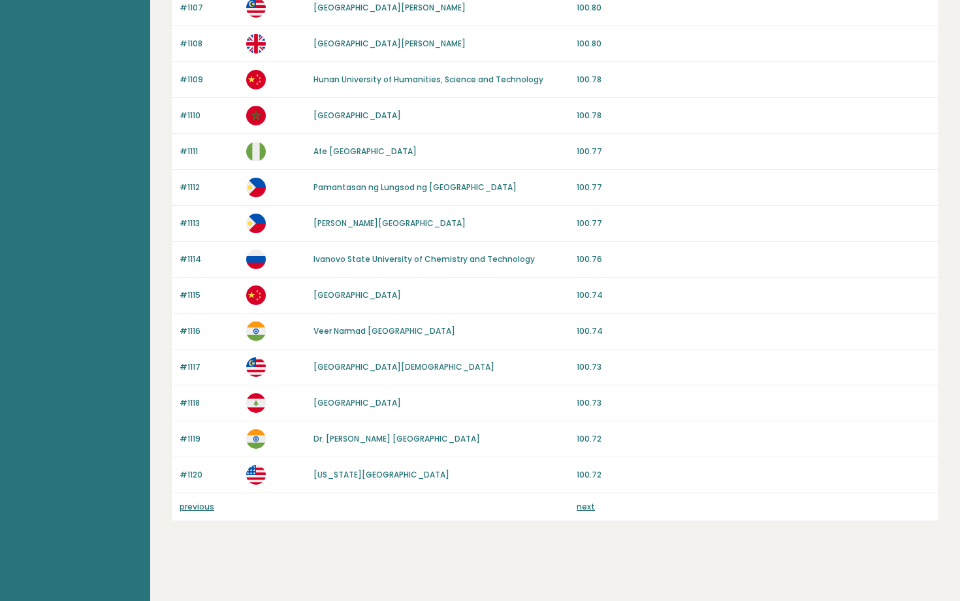
click at [582, 501] on link "next" at bounding box center [586, 506] width 18 height 11
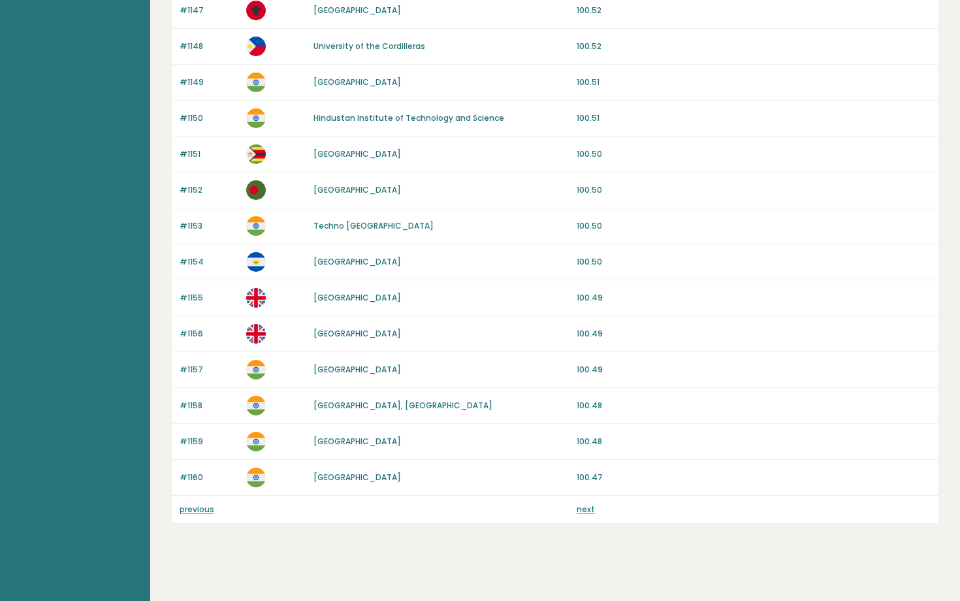
scroll to position [1099, 0]
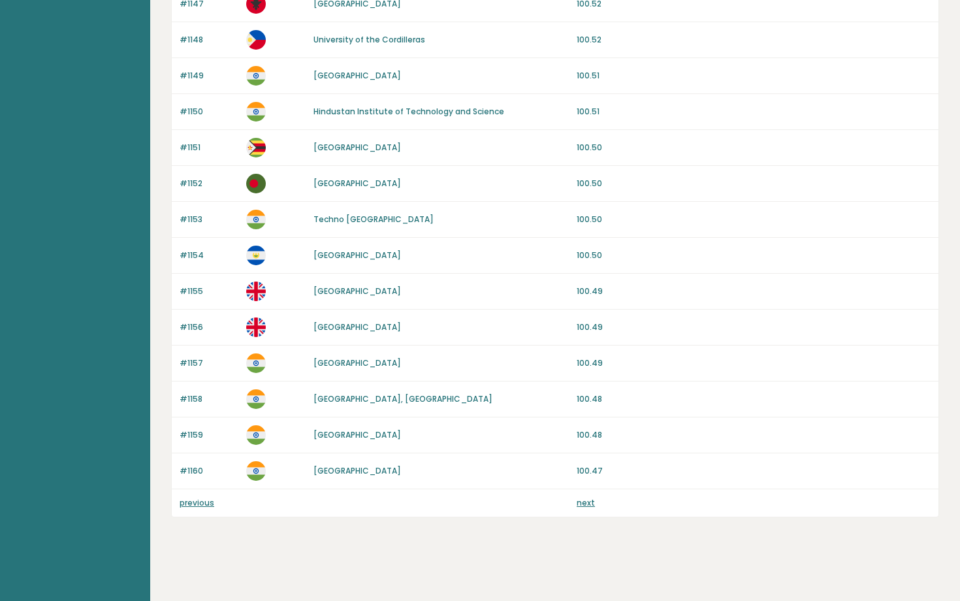
click at [585, 507] on link "next" at bounding box center [586, 502] width 18 height 11
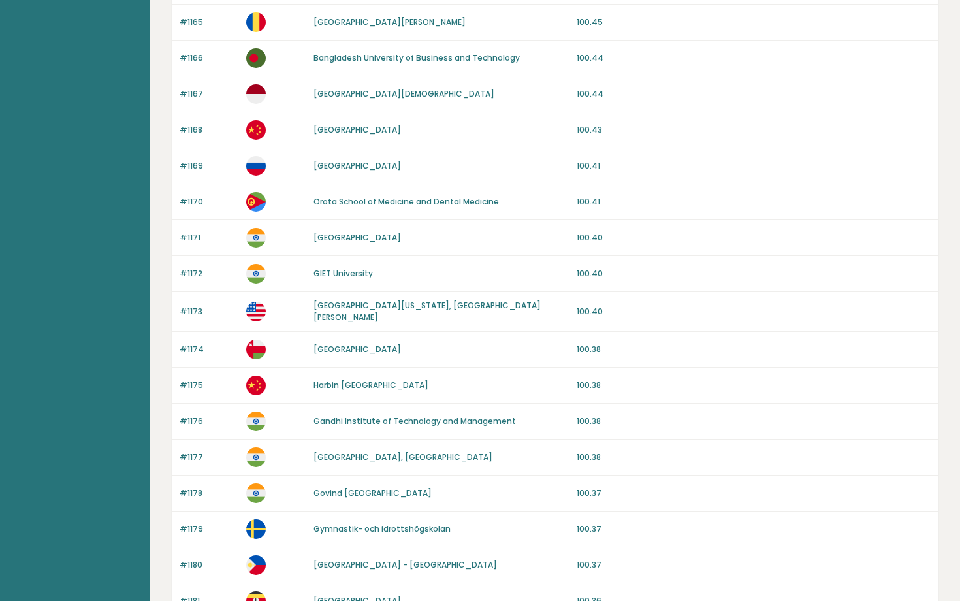
scroll to position [1095, 0]
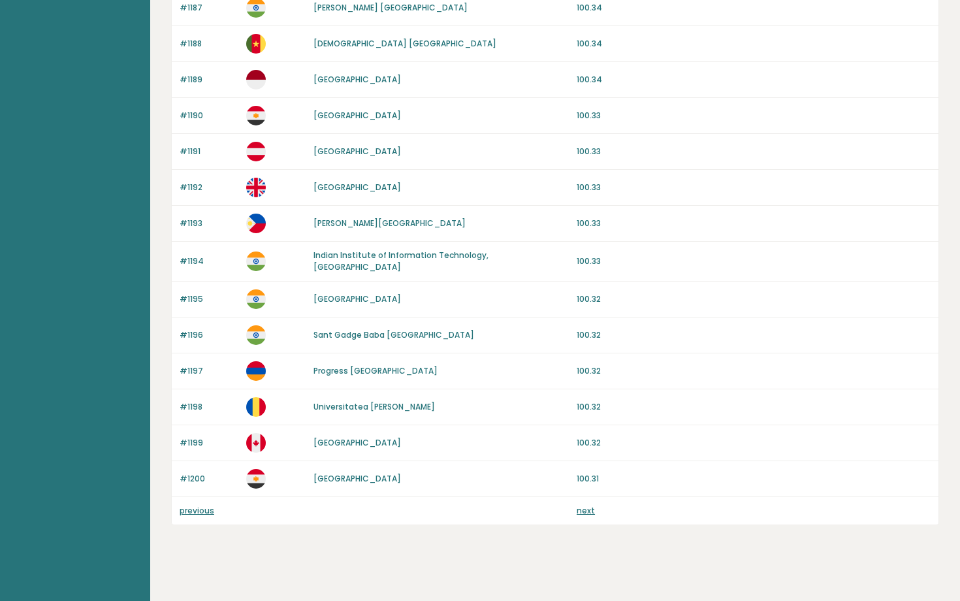
click at [584, 505] on link "next" at bounding box center [586, 510] width 18 height 11
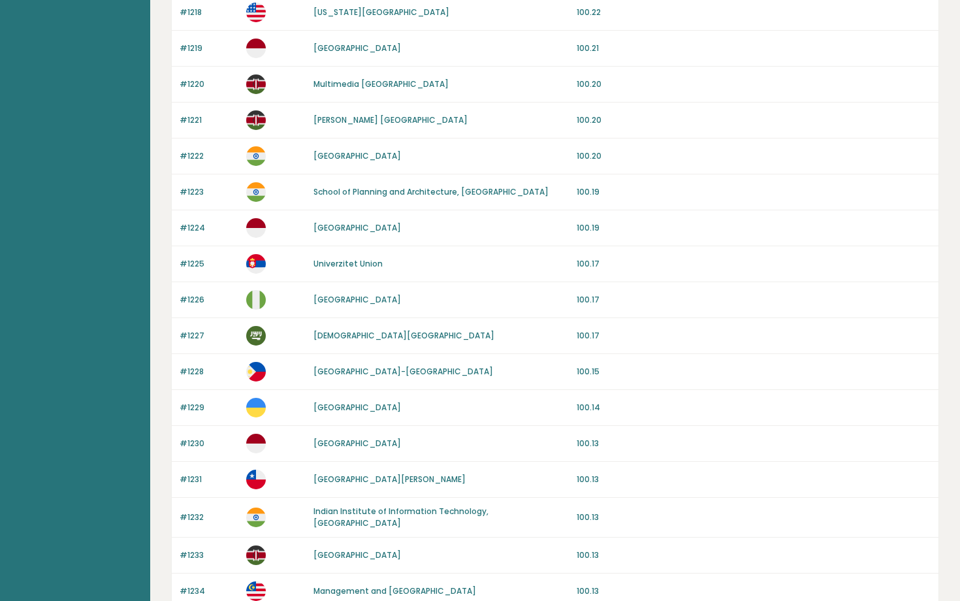
scroll to position [1095, 0]
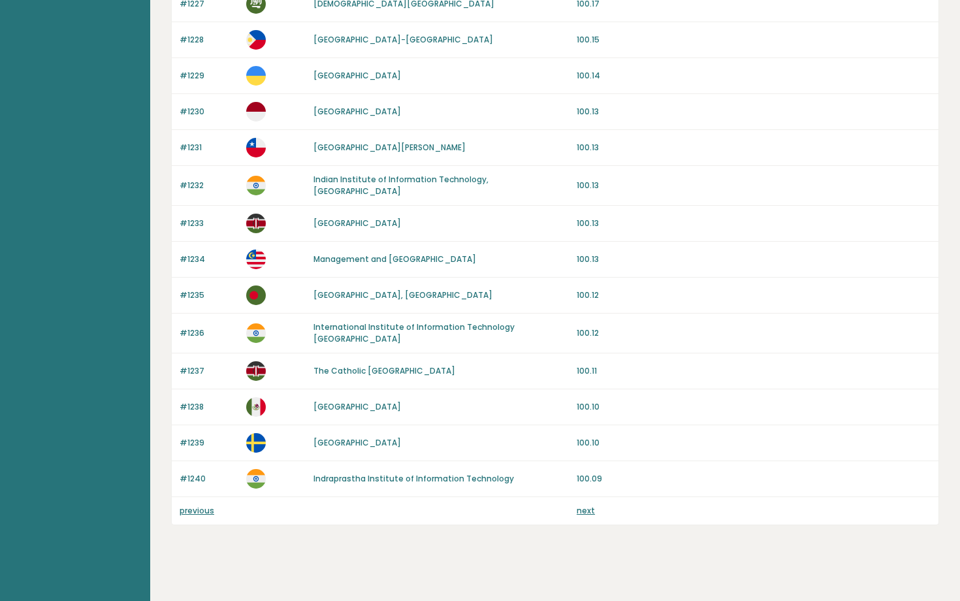
click at [583, 505] on link "next" at bounding box center [586, 510] width 18 height 11
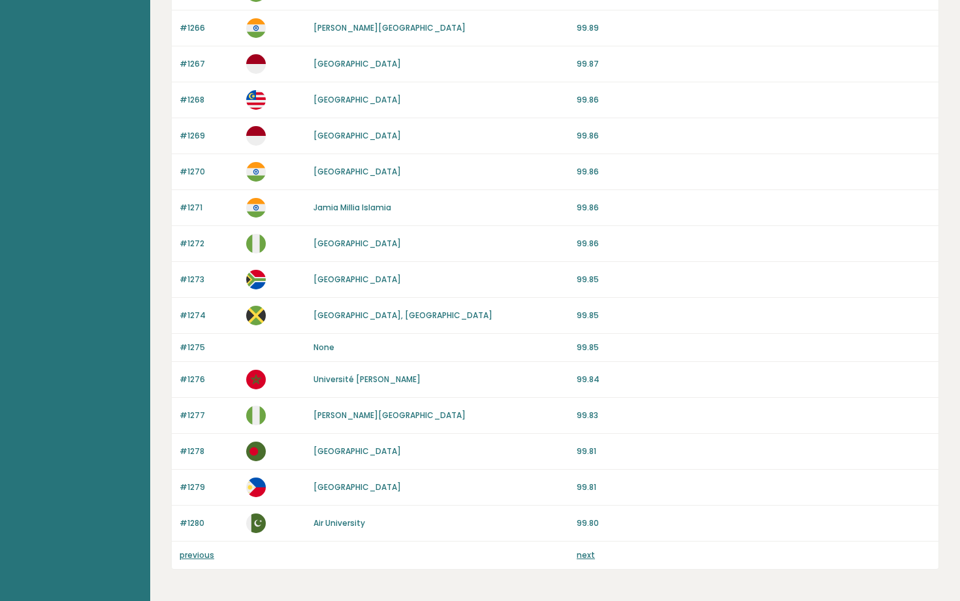
scroll to position [1091, 0]
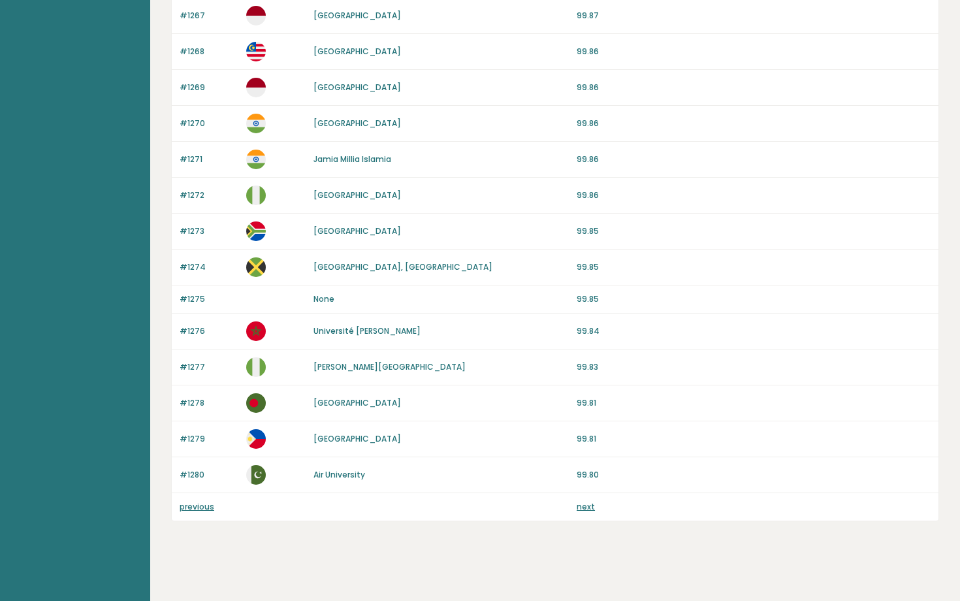
click at [583, 501] on link "next" at bounding box center [586, 506] width 18 height 11
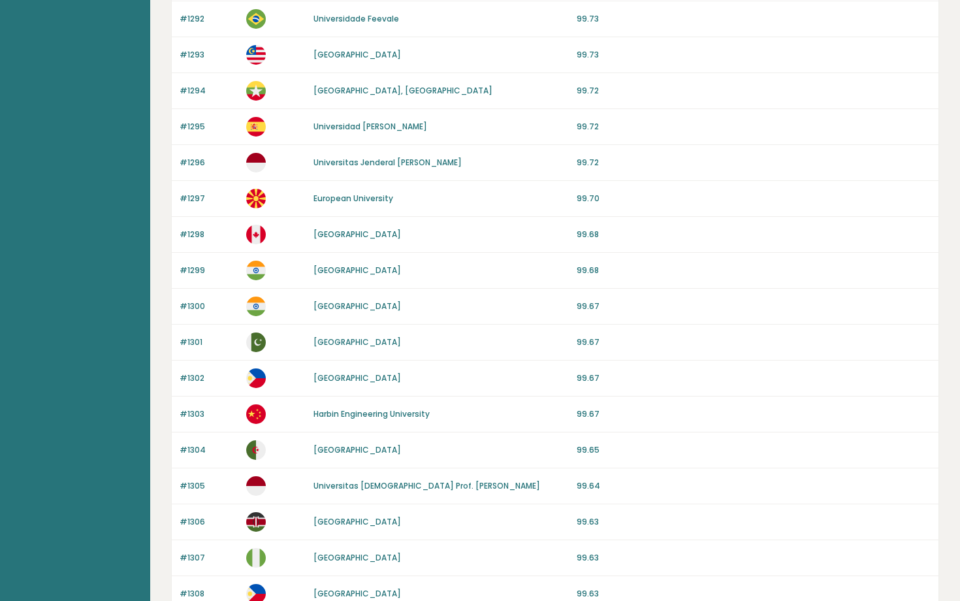
scroll to position [1095, 0]
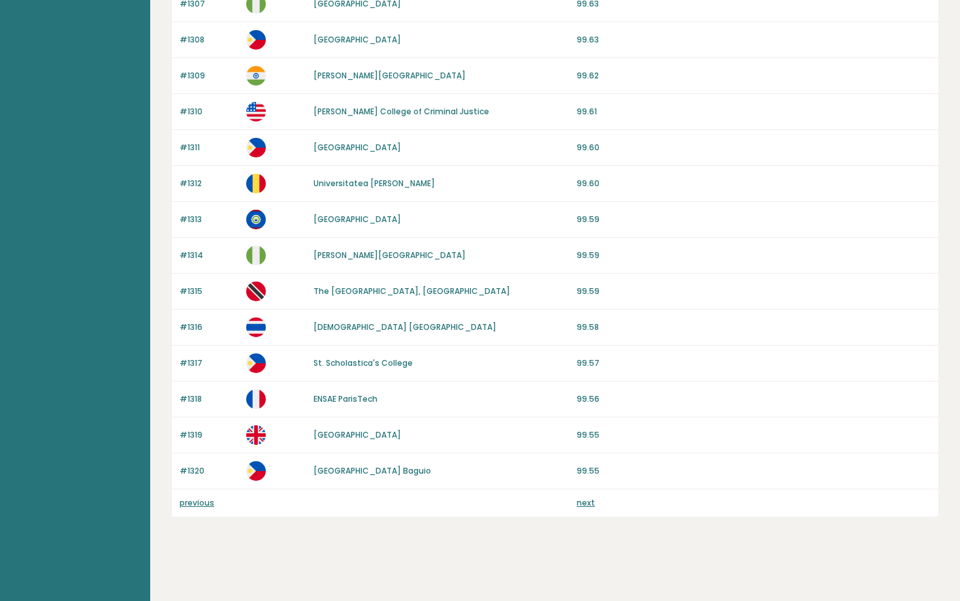
click at [584, 500] on link "next" at bounding box center [586, 502] width 18 height 11
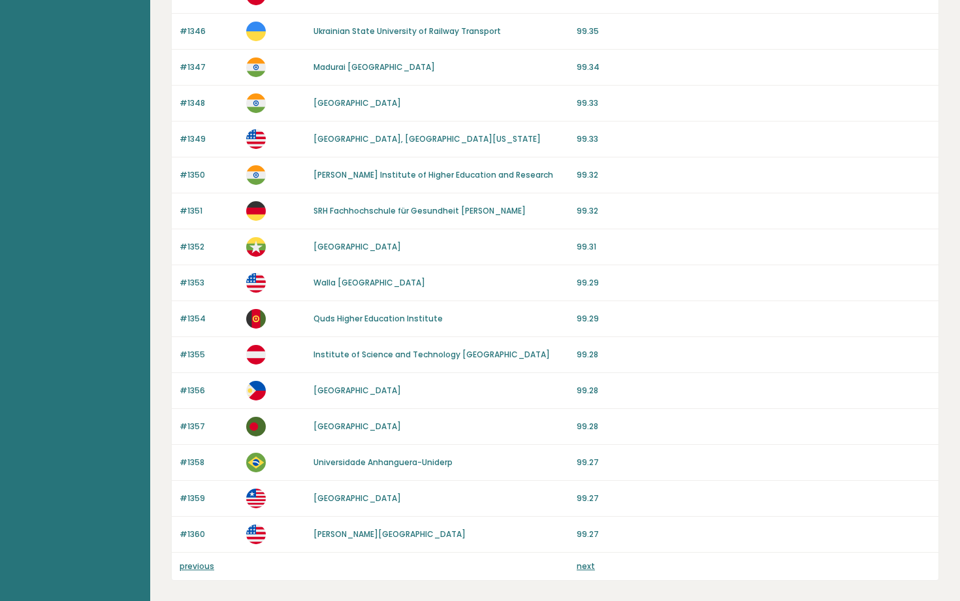
scroll to position [1095, 0]
